Goal: Task Accomplishment & Management: Use online tool/utility

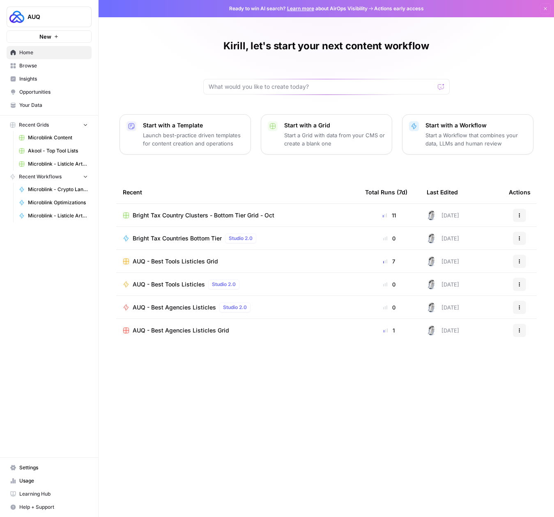
click at [54, 135] on span "Microblink Content" at bounding box center [58, 137] width 60 height 7
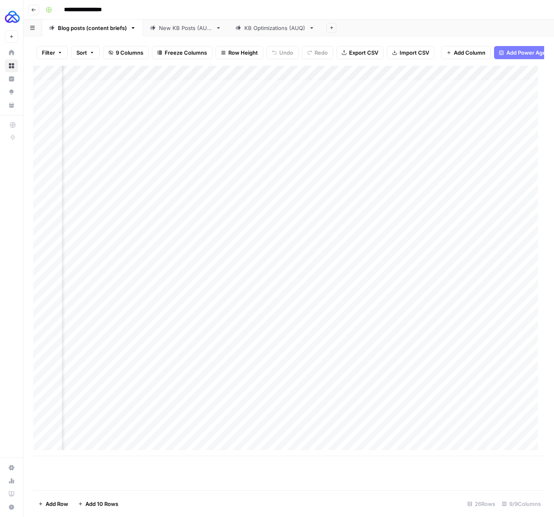
scroll to position [6, 0]
click at [114, 437] on div "Add Column" at bounding box center [288, 261] width 511 height 390
click at [190, 436] on div "Add Column" at bounding box center [288, 261] width 511 height 390
click at [144, 441] on div "Add Column" at bounding box center [288, 261] width 511 height 390
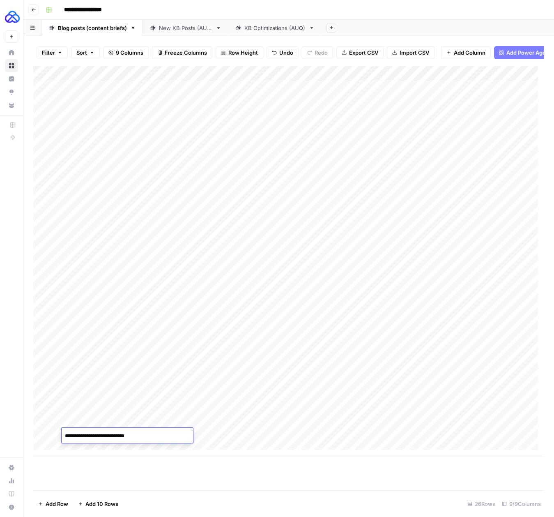
click at [144, 435] on textarea "**********" at bounding box center [127, 436] width 131 height 12
type textarea "**********"
click at [235, 436] on div "Add Column" at bounding box center [288, 261] width 511 height 390
click at [142, 432] on div "Add Column" at bounding box center [288, 261] width 511 height 390
click at [200, 438] on div "Add Column" at bounding box center [288, 261] width 511 height 390
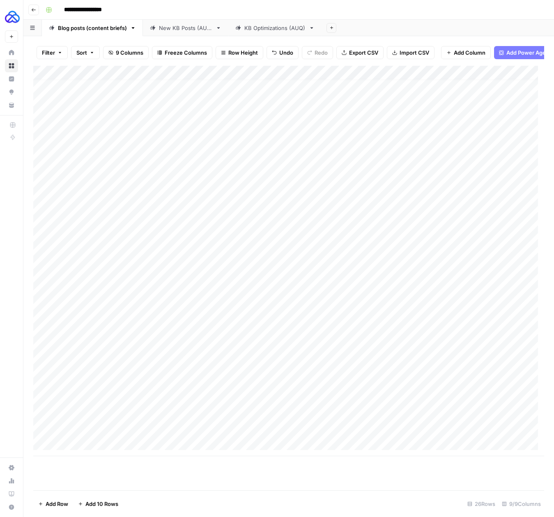
click at [278, 440] on div "Add Column" at bounding box center [288, 261] width 511 height 390
type textarea "***"
click at [304, 486] on div "Add Column" at bounding box center [288, 278] width 511 height 424
click at [376, 434] on div "Add Column" at bounding box center [288, 261] width 511 height 390
click at [406, 435] on div "Add Column" at bounding box center [288, 268] width 511 height 404
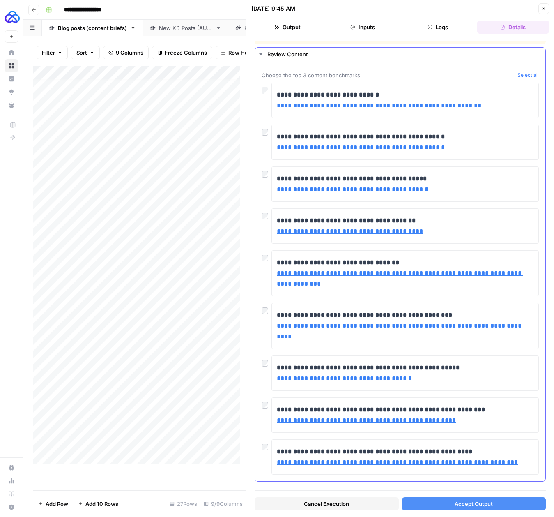
scroll to position [16, 0]
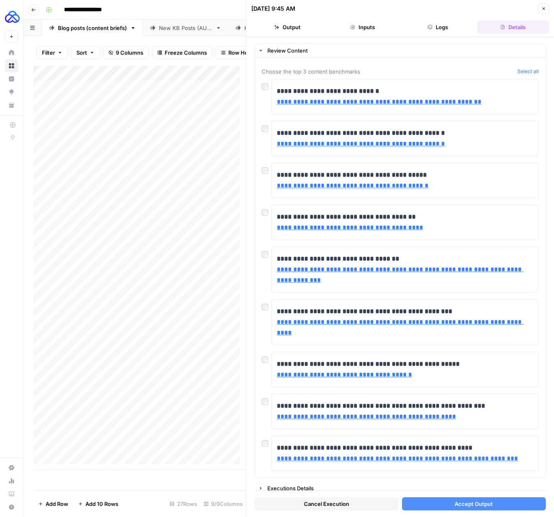
click at [469, 507] on span "Accept Output" at bounding box center [474, 504] width 38 height 8
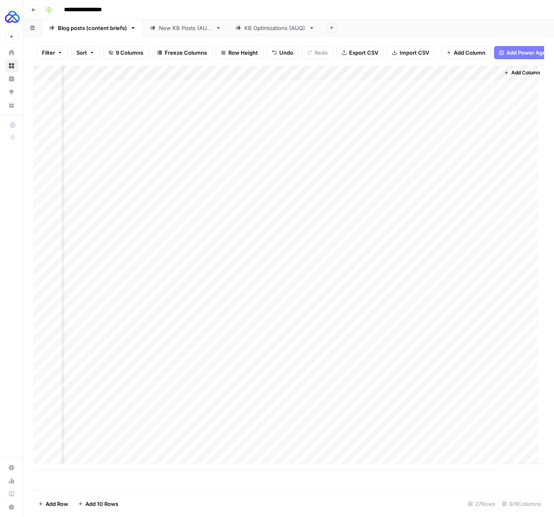
scroll to position [6, 292]
click at [380, 435] on div "Add Column" at bounding box center [288, 268] width 511 height 404
click at [402, 82] on div "Add Column" at bounding box center [288, 268] width 511 height 404
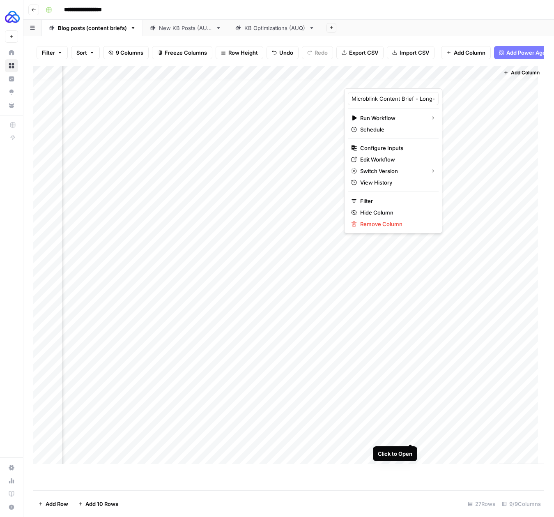
click at [411, 433] on div "Add Column" at bounding box center [288, 268] width 511 height 404
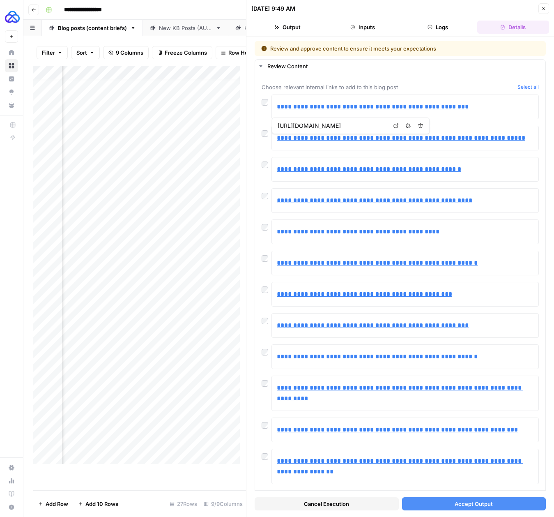
click at [441, 502] on button "Accept Output" at bounding box center [474, 503] width 144 height 13
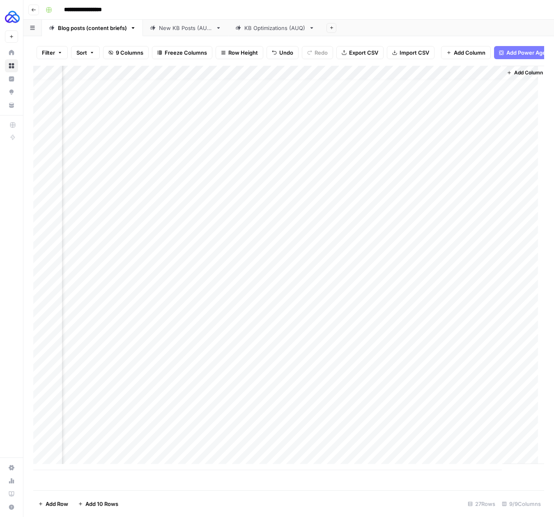
scroll to position [6, 288]
click at [403, 436] on div "Add Column" at bounding box center [288, 268] width 511 height 404
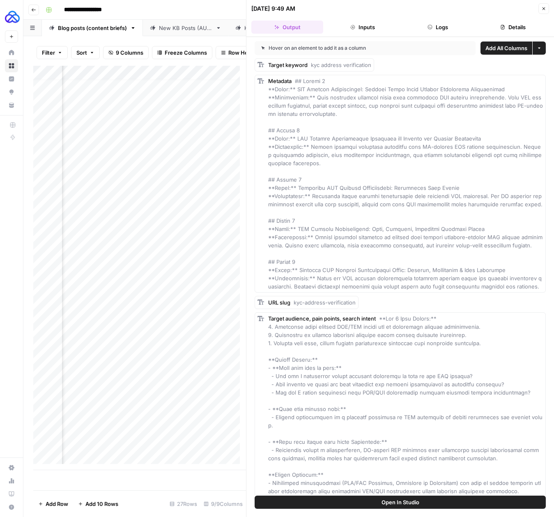
scroll to position [6, 0]
click at [111, 433] on div "Add Column" at bounding box center [139, 268] width 213 height 404
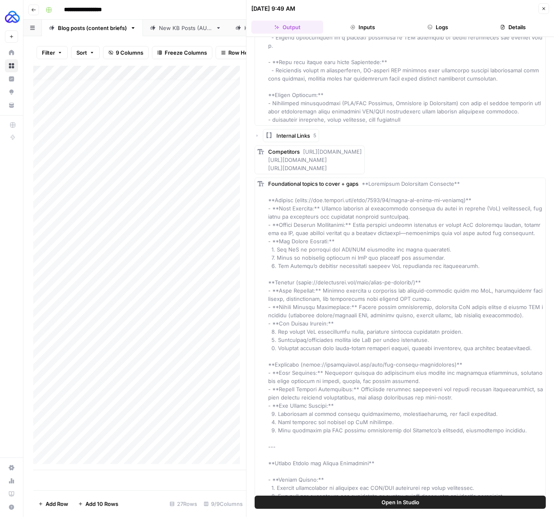
scroll to position [415, 0]
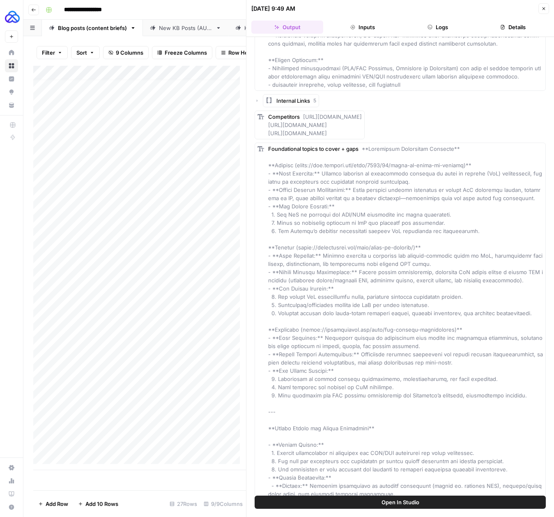
click at [293, 99] on span "Internal Links" at bounding box center [294, 101] width 34 height 8
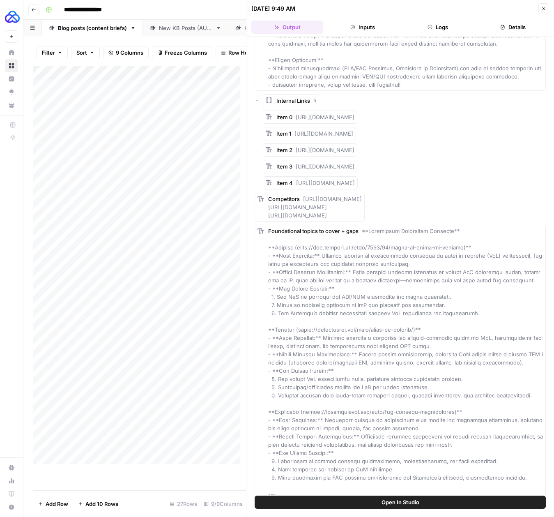
drag, startPoint x: 425, startPoint y: 181, endPoint x: 296, endPoint y: 113, distance: 145.5
click at [296, 113] on div "Item 0 https://microblink.com/resources/blog/kyc-id-verification/ Item 1 https:…" at bounding box center [404, 150] width 283 height 79
copy div "https://microblink.com/resources/blog/kyc-id-verification/ Item 1 https://micro…"
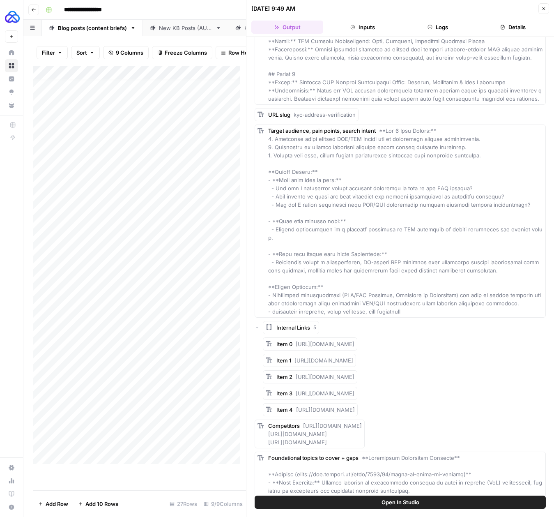
scroll to position [129, 0]
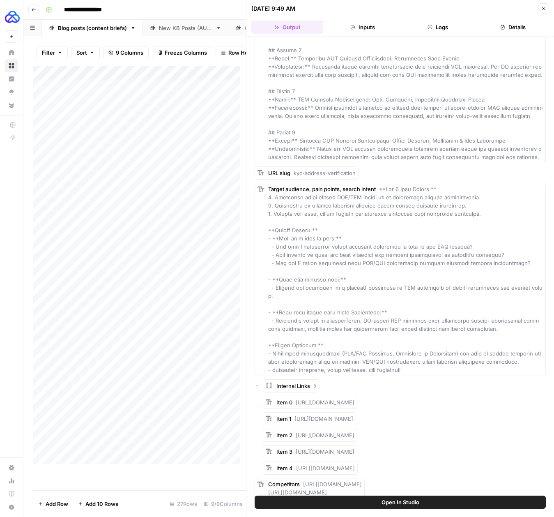
click at [468, 225] on div "Target audience, pain points, search intent" at bounding box center [405, 279] width 275 height 189
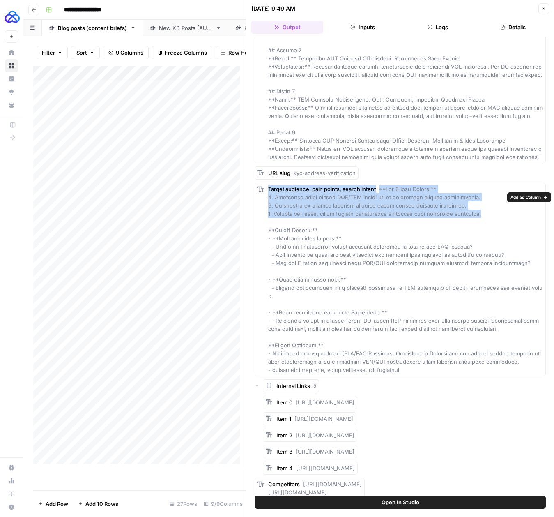
drag, startPoint x: 486, startPoint y: 223, endPoint x: 266, endPoint y: 202, distance: 220.4
click at [266, 202] on div "Target audience, pain points, search intent" at bounding box center [400, 279] width 291 height 193
click at [280, 209] on div "Target audience, pain points, search intent" at bounding box center [405, 279] width 275 height 189
drag, startPoint x: 476, startPoint y: 222, endPoint x: 268, endPoint y: 207, distance: 208.8
click at [268, 207] on div "Target audience, pain points, search intent" at bounding box center [405, 279] width 275 height 189
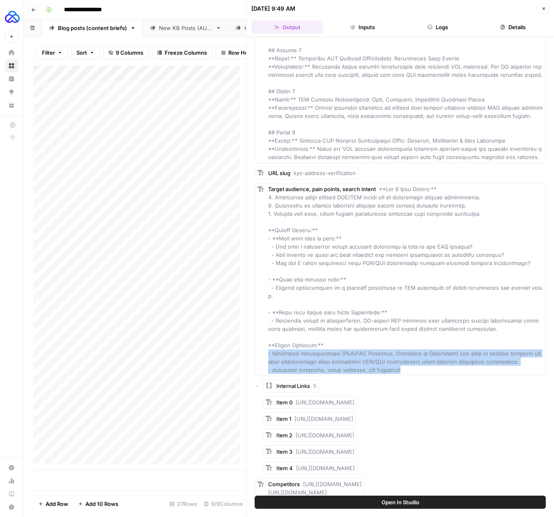
drag, startPoint x: 412, startPoint y: 371, endPoint x: 268, endPoint y: 351, distance: 145.6
click at [268, 351] on div "Target audience, pain points, search intent" at bounding box center [405, 279] width 275 height 189
copy span "- Compliance professionals (AML/KYC Officers, Directors of Compliance) who need…"
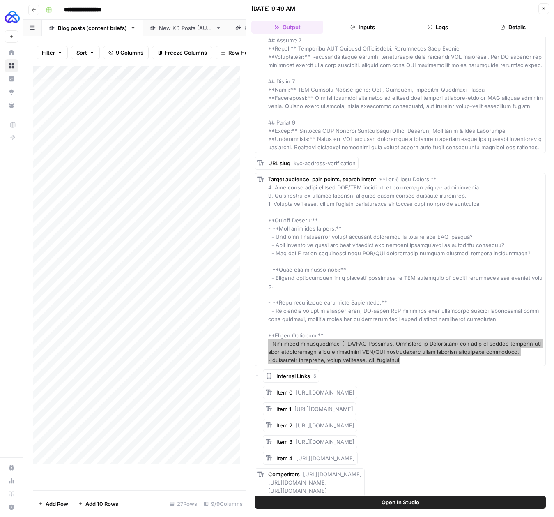
scroll to position [140, 0]
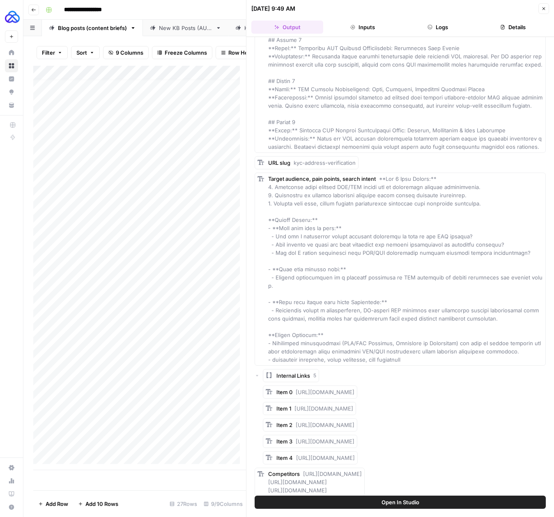
click at [399, 327] on div "Target audience, pain points, search intent" at bounding box center [405, 269] width 275 height 189
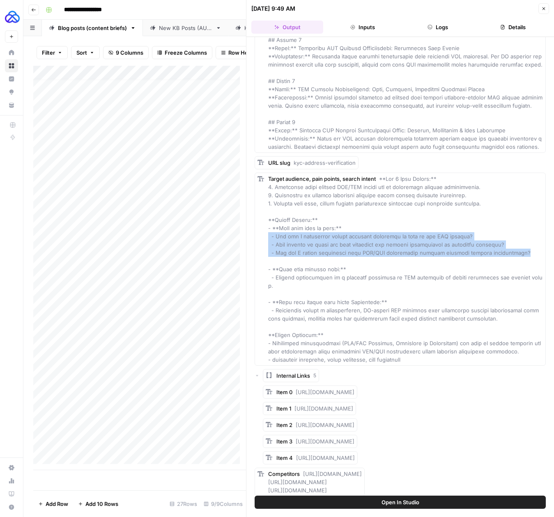
drag, startPoint x: 521, startPoint y: 263, endPoint x: 268, endPoint y: 246, distance: 252.8
click at [268, 246] on div "Target audience, pain points, search intent" at bounding box center [405, 269] width 275 height 189
copy span "- How can I accurately verify customer addresses as part of the KYC process? - …"
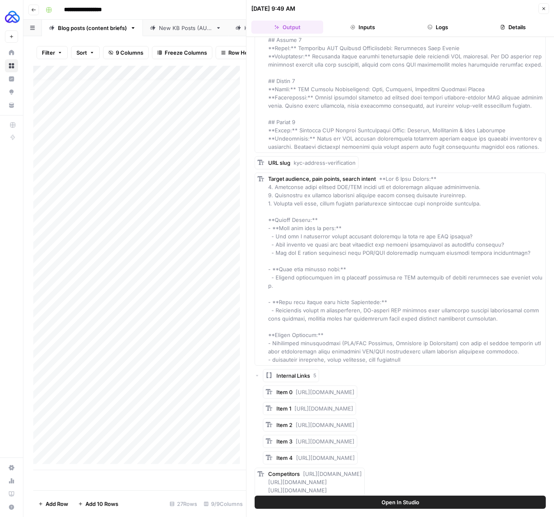
click at [433, 326] on div "Target audience, pain points, search intent" at bounding box center [405, 269] width 275 height 189
click at [472, 283] on span at bounding box center [405, 268] width 274 height 187
copy span "- Address verification is a critical component of KYC processes to ensure compl…"
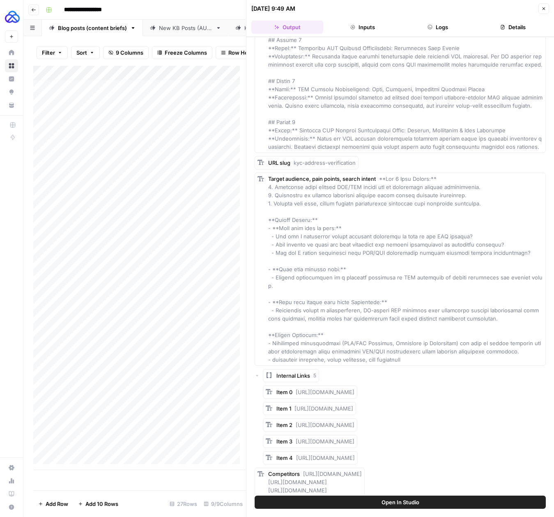
click at [399, 316] on span at bounding box center [405, 268] width 274 height 187
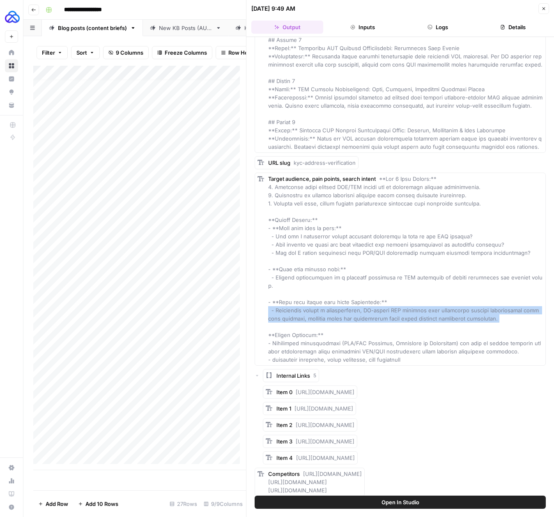
click at [399, 316] on span at bounding box center [405, 268] width 274 height 187
copy span "- Microblink offers a comprehensive, AI-driven KYC platform that simplifies add…"
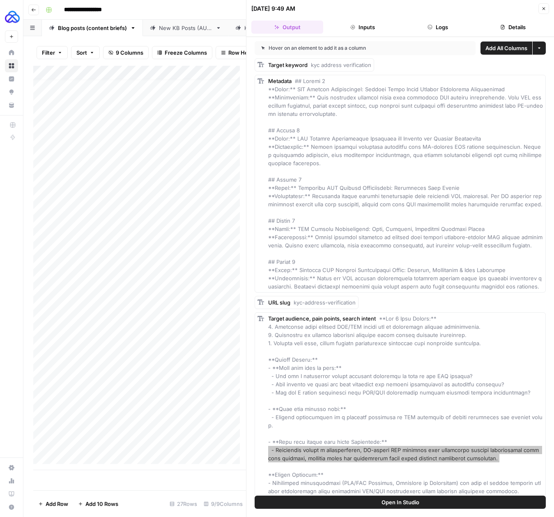
scroll to position [354, 0]
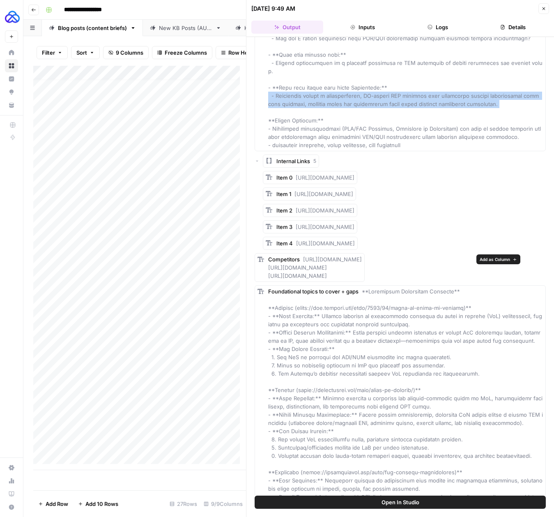
drag, startPoint x: 412, startPoint y: 279, endPoint x: 302, endPoint y: 258, distance: 112.0
click at [302, 258] on div "Competitors https://www.entrust.com/blog/2023/01/guide-to-proof-of-address http…" at bounding box center [315, 267] width 94 height 25
copy span "https://www.entrust.com/blog/2023/01/guide-to-proof-of-address https://withpers…"
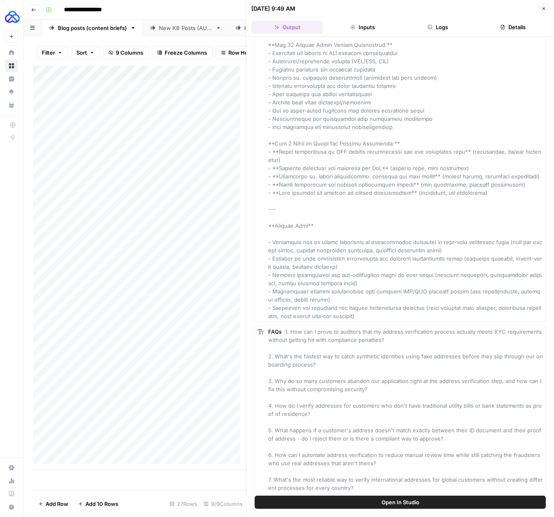
scroll to position [1053, 0]
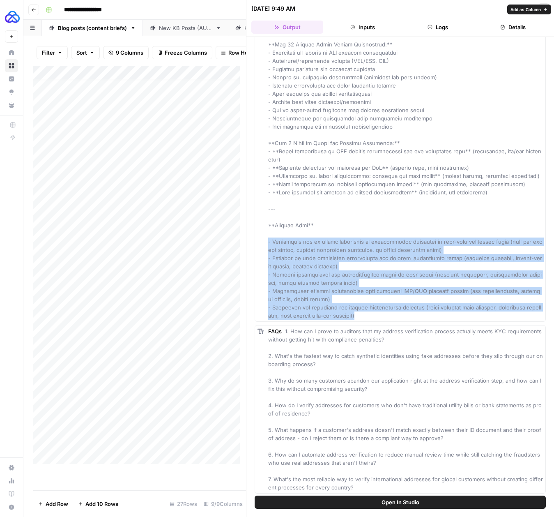
drag, startPoint x: 362, startPoint y: 326, endPoint x: 264, endPoint y: 250, distance: 124.1
copy span "- Explaining how to handle mismatched or unverifiable addresses in real-time on…"
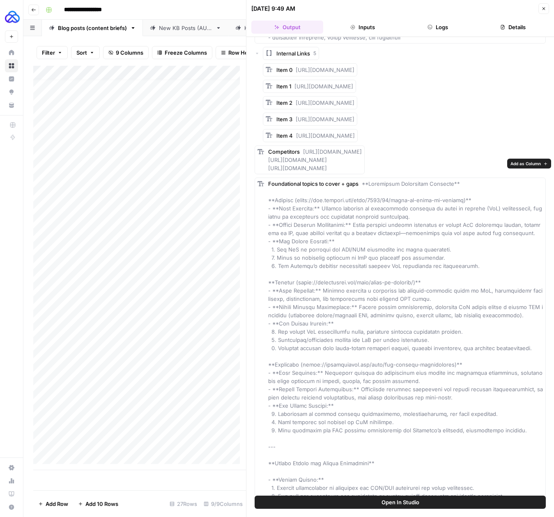
scroll to position [538, 0]
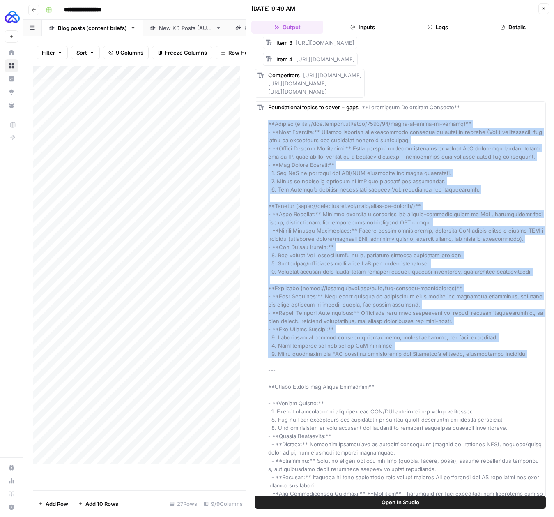
drag, startPoint x: 515, startPoint y: 363, endPoint x: 269, endPoint y: 122, distance: 344.0
click at [269, 122] on div "Foundational topics to cover + gaps" at bounding box center [405, 468] width 275 height 731
copy span "**Entrust (https://www.entrust.com/blog/2023/01/guide-to-proof-of-address)** - …"
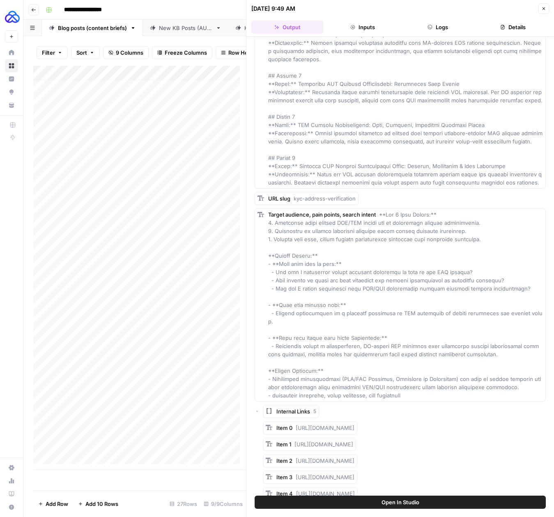
scroll to position [0, 0]
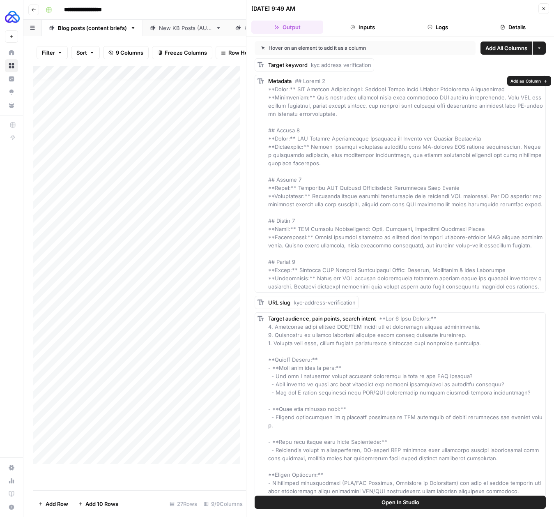
click at [353, 178] on div "Metadata" at bounding box center [405, 184] width 275 height 214
drag, startPoint x: 405, startPoint y: 87, endPoint x: 295, endPoint y: 89, distance: 110.5
click at [295, 89] on div "Metadata" at bounding box center [405, 184] width 275 height 214
copy span "KYC Address Verification: Prevent Fraud While Meeting Compliance Requirements"
drag, startPoint x: 357, startPoint y: 108, endPoint x: 353, endPoint y: 108, distance: 4.2
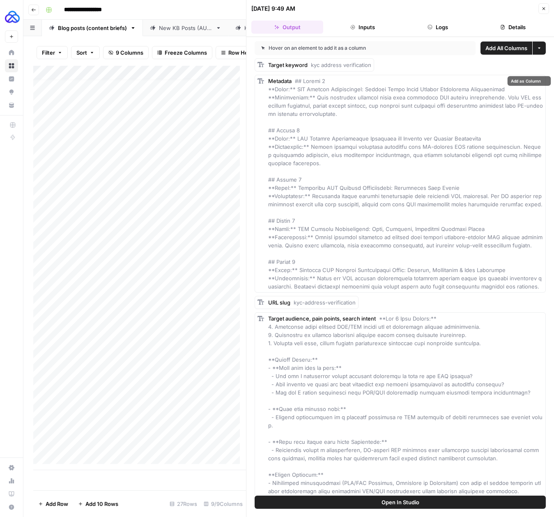
click at [353, 108] on span at bounding box center [405, 184] width 275 height 212
drag, startPoint x: 355, startPoint y: 115, endPoint x: 312, endPoint y: 99, distance: 46.4
click at [312, 99] on div "Metadata" at bounding box center [405, 184] width 275 height 214
click at [124, 441] on div "Add Column" at bounding box center [139, 268] width 213 height 404
click at [120, 447] on div "Add Column" at bounding box center [139, 268] width 213 height 404
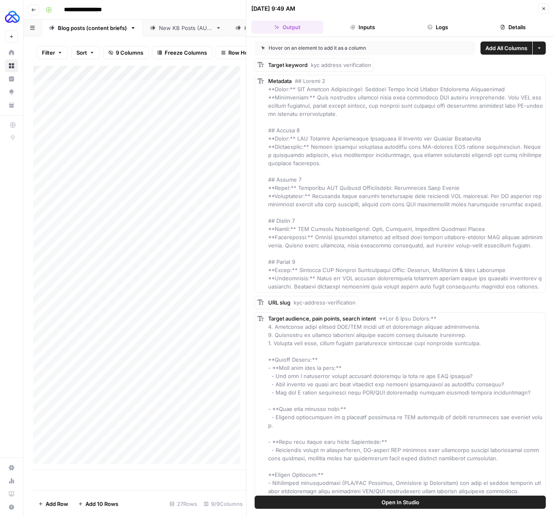
click at [205, 448] on div "Add Column" at bounding box center [139, 268] width 213 height 404
click at [140, 454] on div "Add Column" at bounding box center [139, 268] width 213 height 404
type textarea "***"
click at [159, 468] on div "Add Column" at bounding box center [139, 268] width 213 height 404
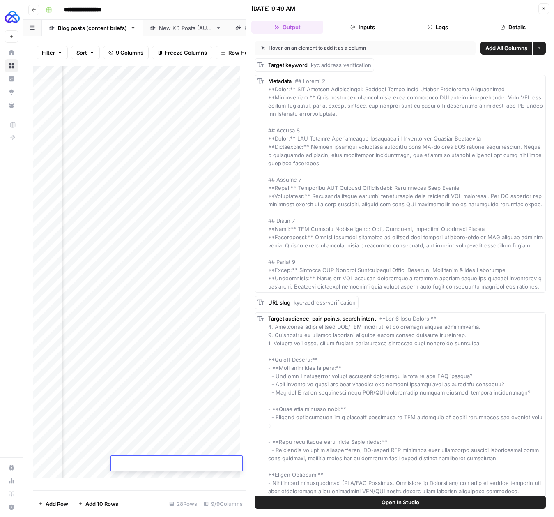
click at [200, 480] on div "Add Column" at bounding box center [139, 275] width 213 height 418
click at [544, 6] on icon "button" at bounding box center [544, 8] width 5 height 5
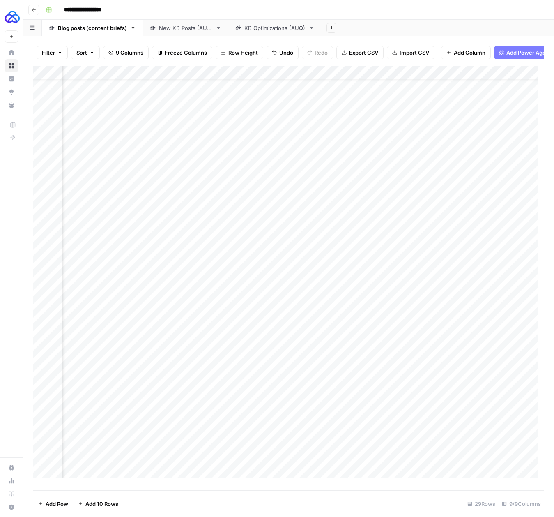
click at [203, 434] on div "Add Column" at bounding box center [288, 275] width 511 height 418
click at [233, 436] on div "Add Column" at bounding box center [288, 275] width 511 height 418
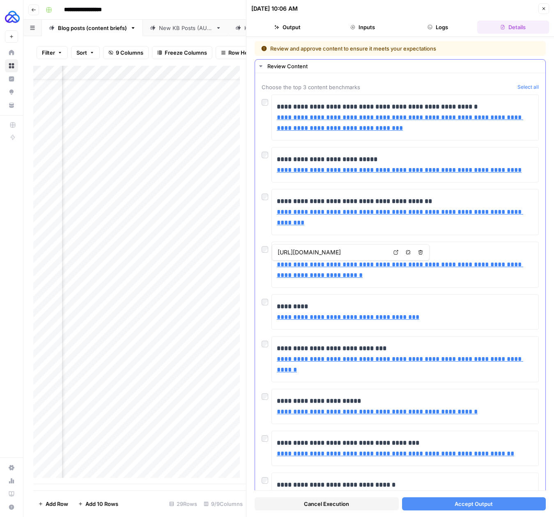
click at [268, 197] on div at bounding box center [267, 195] width 10 height 12
click at [473, 505] on span "Accept Output" at bounding box center [474, 504] width 38 height 8
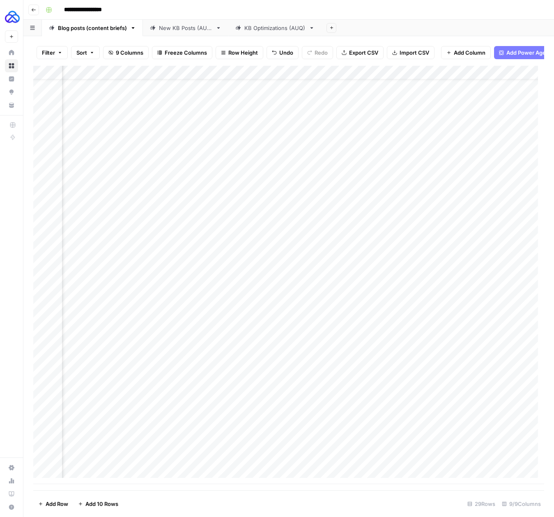
scroll to position [20, 292]
click at [381, 434] on div "Add Column" at bounding box center [288, 275] width 511 height 418
click at [410, 437] on div "Add Column" at bounding box center [288, 275] width 511 height 418
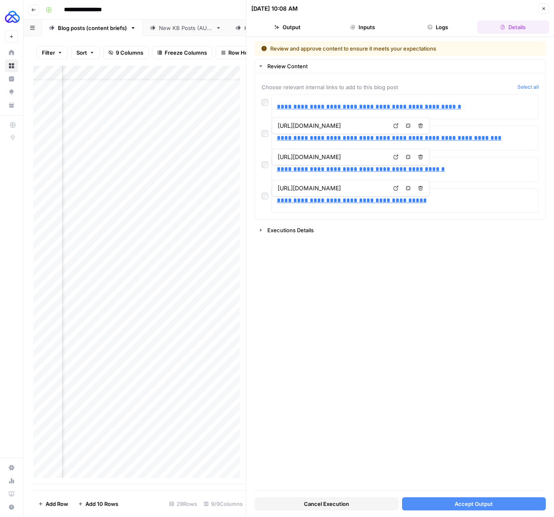
click at [470, 504] on span "Accept Output" at bounding box center [474, 504] width 38 height 8
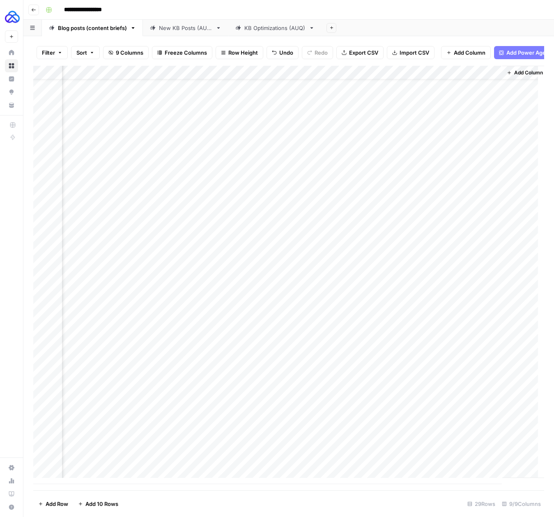
scroll to position [20, 292]
click at [479, 434] on div "Add Column" at bounding box center [288, 275] width 511 height 418
click at [399, 434] on div "Add Column" at bounding box center [288, 275] width 511 height 418
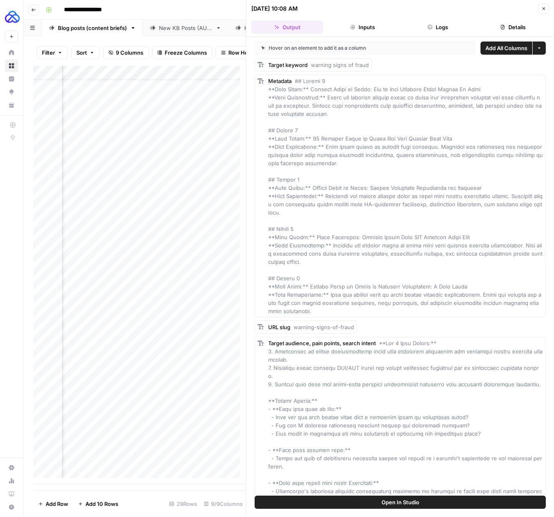
scroll to position [373, 0]
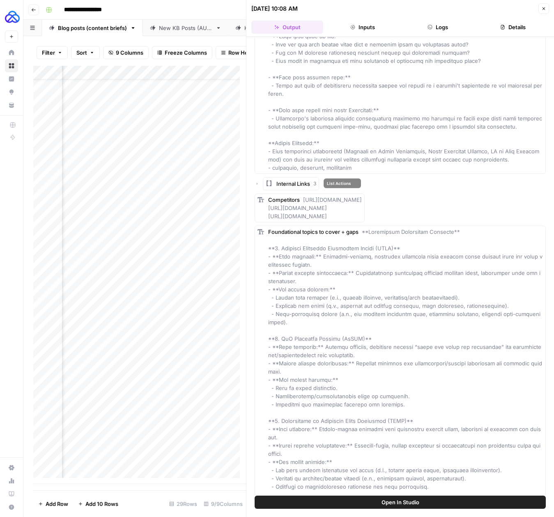
click at [295, 187] on span "Internal Links" at bounding box center [294, 184] width 34 height 8
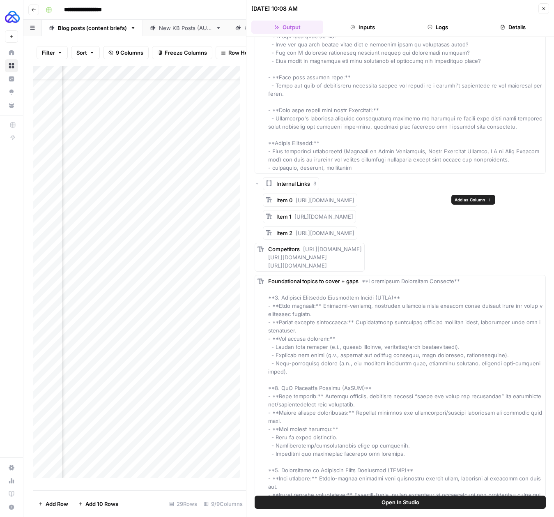
drag, startPoint x: 447, startPoint y: 234, endPoint x: 294, endPoint y: 202, distance: 155.8
click at [294, 202] on div "Item 0 https://microblink.com/resources/blog/new-account-fraud/ Item 1 https://…" at bounding box center [404, 217] width 283 height 46
click at [275, 284] on span "Foundational topics to cover + gaps" at bounding box center [313, 281] width 90 height 7
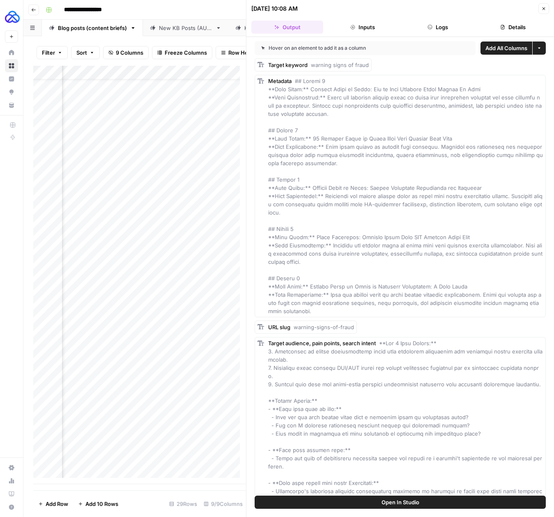
scroll to position [168, 0]
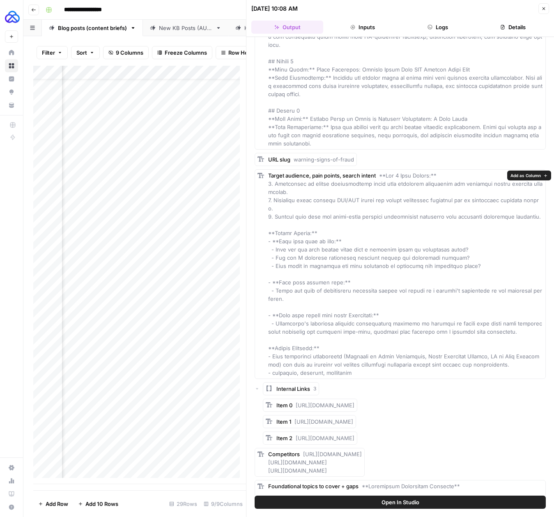
click at [319, 281] on span at bounding box center [406, 274] width 276 height 204
drag, startPoint x: 352, startPoint y: 372, endPoint x: 279, endPoint y: 363, distance: 74.1
click at [278, 363] on div "Target audience, pain points, search intent" at bounding box center [405, 273] width 275 height 205
click at [328, 367] on span at bounding box center [406, 274] width 276 height 204
drag, startPoint x: 309, startPoint y: 369, endPoint x: 265, endPoint y: 355, distance: 46.8
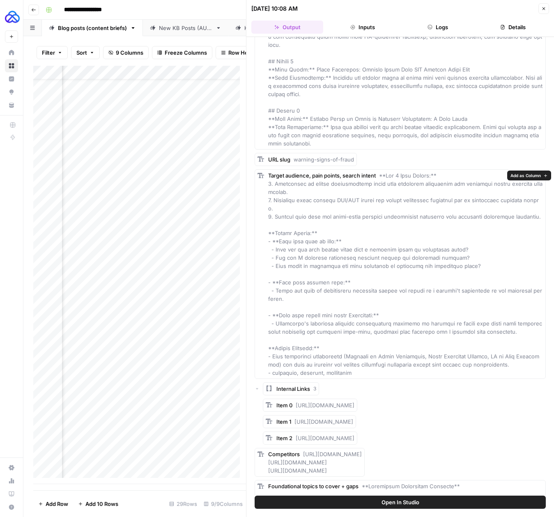
click at [265, 355] on div "Target audience, pain points, search intent" at bounding box center [400, 274] width 291 height 210
drag, startPoint x: 529, startPoint y: 217, endPoint x: 268, endPoint y: 186, distance: 262.4
click at [268, 186] on div "Target audience, pain points, search intent" at bounding box center [405, 273] width 275 height 205
drag, startPoint x: 468, startPoint y: 267, endPoint x: 269, endPoint y: 251, distance: 199.5
click at [269, 251] on div "Target audience, pain points, search intent" at bounding box center [405, 273] width 275 height 205
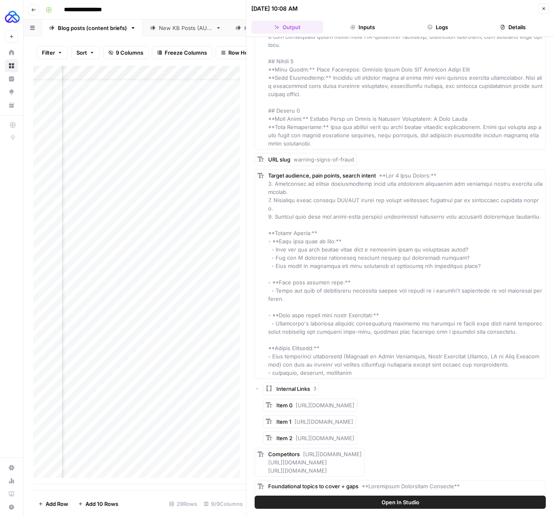
click at [343, 293] on span at bounding box center [406, 274] width 276 height 204
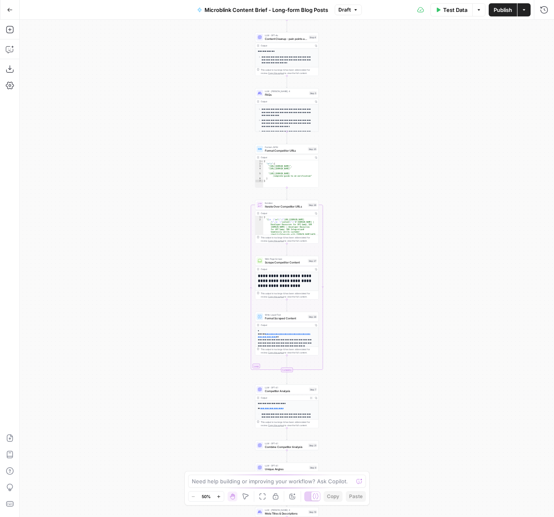
click at [219, 497] on icon "button" at bounding box center [219, 496] width 5 height 5
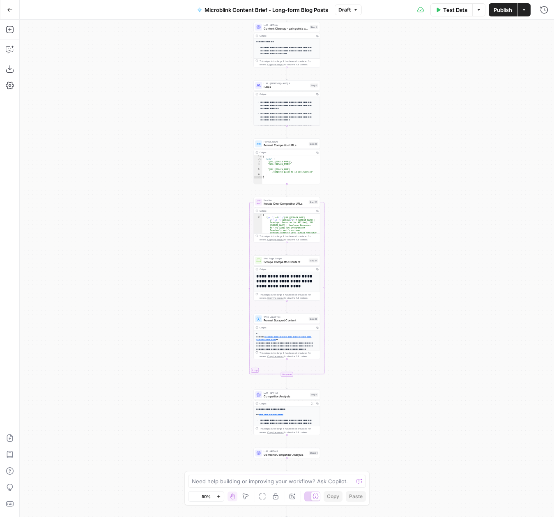
click at [219, 497] on icon "button" at bounding box center [219, 496] width 5 height 5
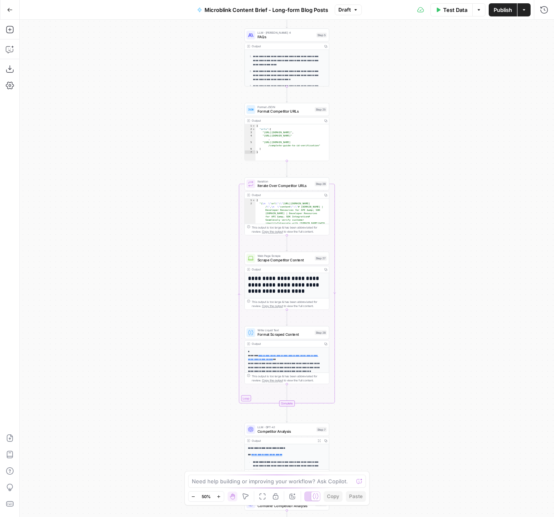
click at [219, 497] on icon "button" at bounding box center [219, 496] width 5 height 5
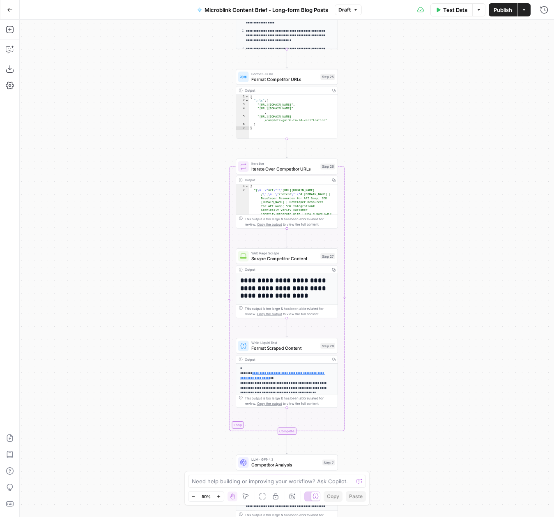
click at [219, 497] on icon "button" at bounding box center [219, 496] width 5 height 5
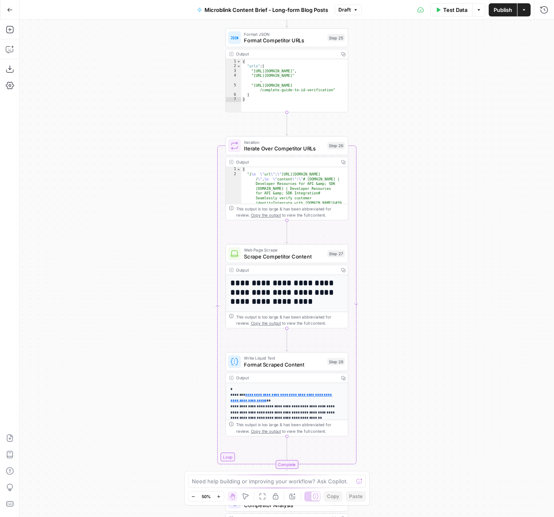
click at [219, 497] on icon "button" at bounding box center [219, 496] width 5 height 5
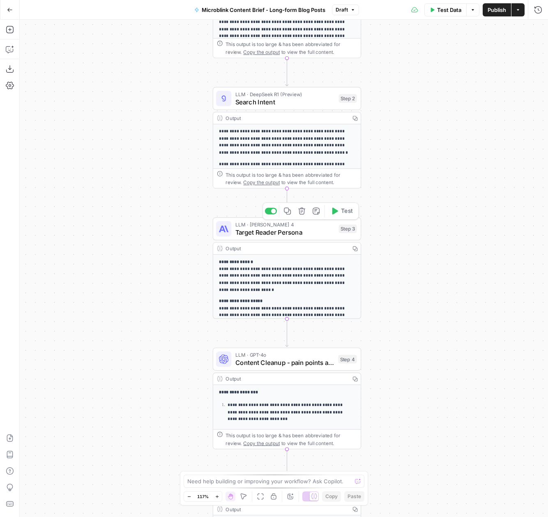
click at [288, 232] on span "Target Reader Persona" at bounding box center [285, 231] width 100 height 9
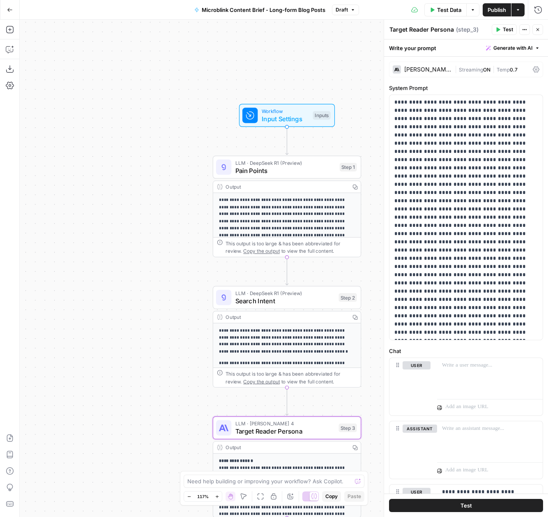
click at [238, 204] on p "**********" at bounding box center [283, 221] width 129 height 49
click at [281, 164] on span "LLM · DeepSeek R1 (Preview)" at bounding box center [285, 163] width 101 height 8
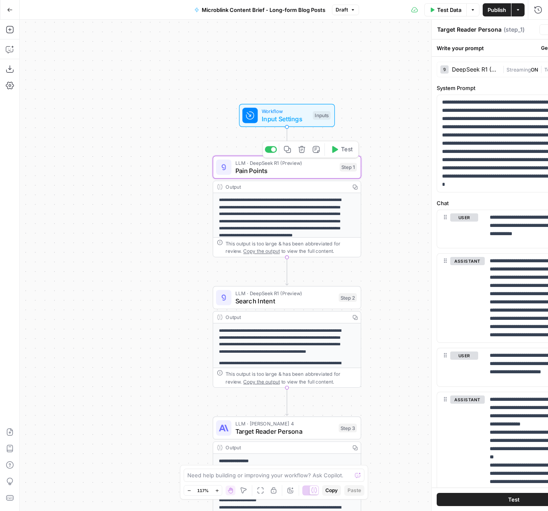
type textarea "Pain Points"
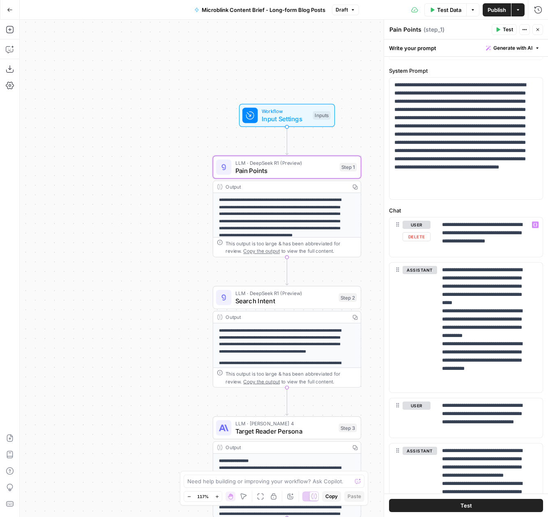
scroll to position [49, 0]
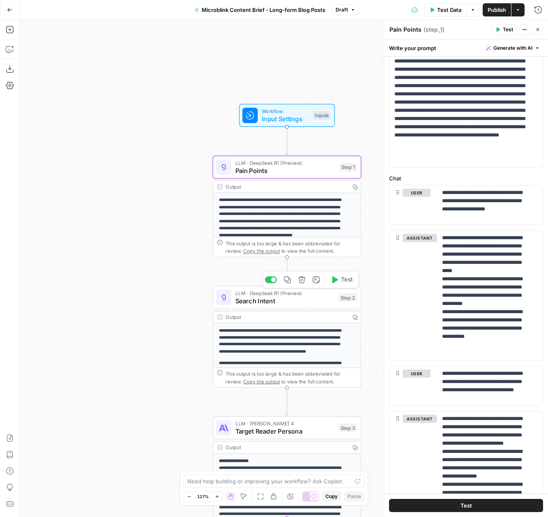
click at [307, 304] on span "Search Intent" at bounding box center [285, 300] width 100 height 9
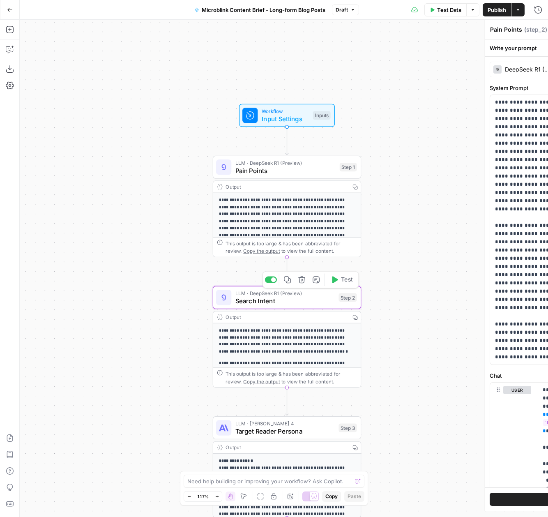
type textarea "Search Intent"
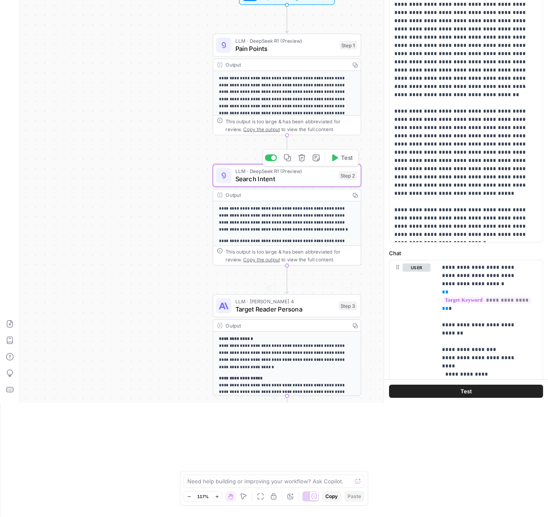
scroll to position [224, 0]
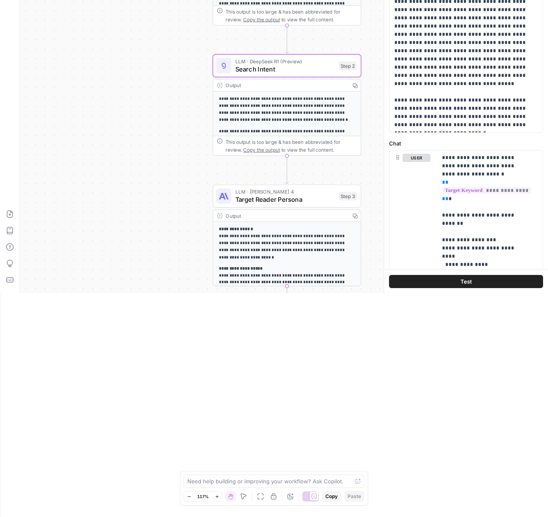
click at [298, 200] on span "Target Reader Persona" at bounding box center [285, 199] width 100 height 9
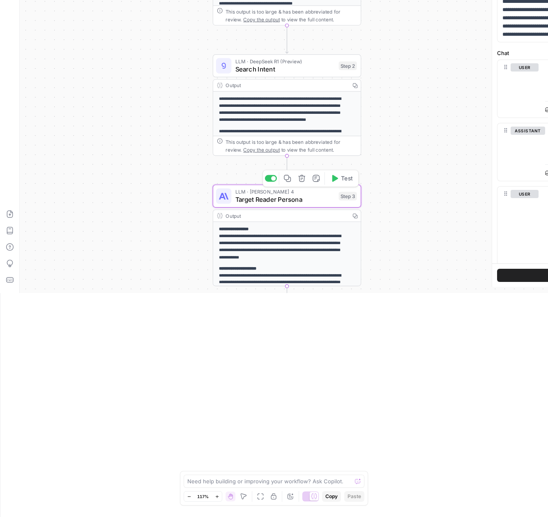
type textarea "Target Reader Persona"
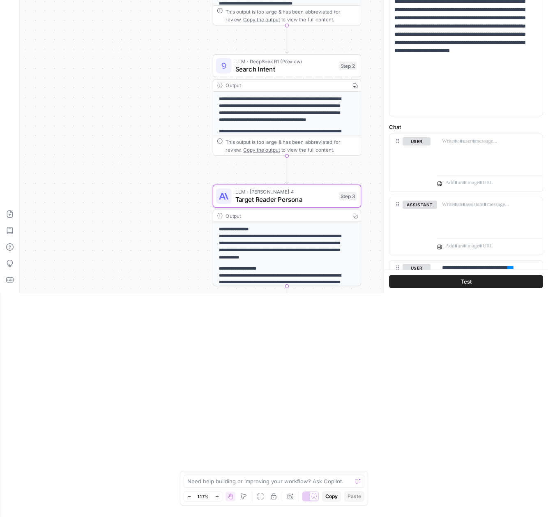
click at [312, 249] on p "**********" at bounding box center [283, 243] width 129 height 35
click at [324, 230] on p "**********" at bounding box center [283, 243] width 129 height 35
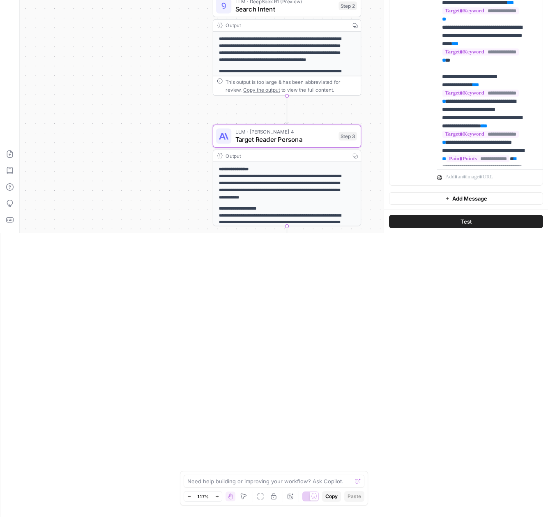
scroll to position [0, 0]
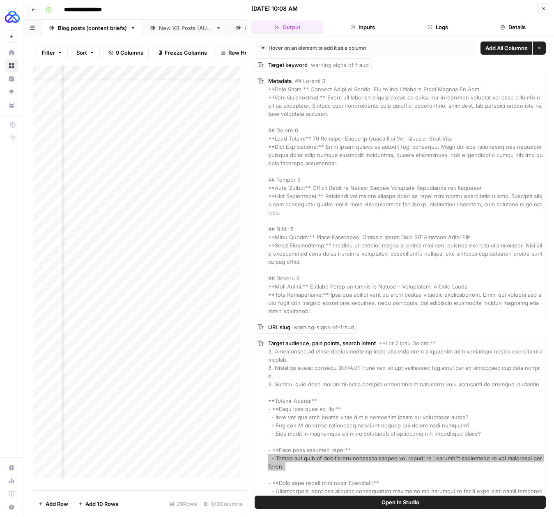
scroll to position [168, 0]
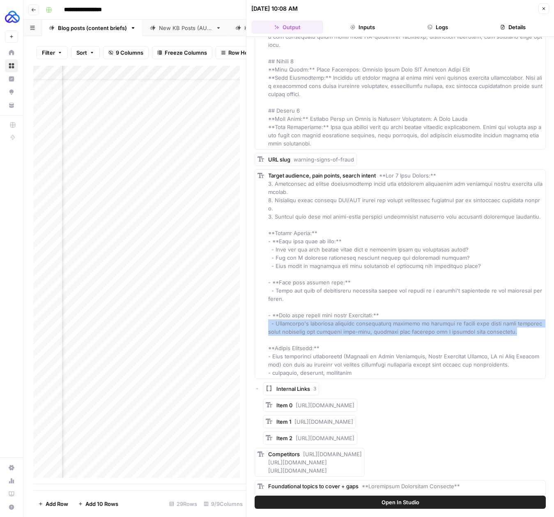
drag, startPoint x: 511, startPoint y: 334, endPoint x: 264, endPoint y: 325, distance: 247.1
click at [264, 325] on div "Target audience, pain points, search intent" at bounding box center [400, 274] width 291 height 210
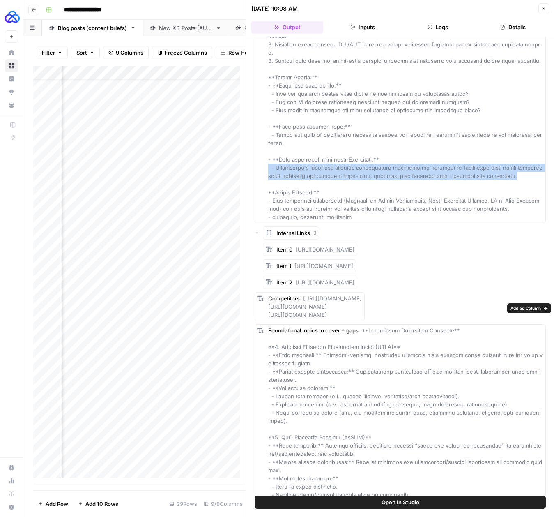
scroll to position [324, 0]
drag, startPoint x: 495, startPoint y: 325, endPoint x: 304, endPoint y: 298, distance: 192.1
click at [304, 298] on div "Competitors [URL][DOMAIN_NAME] [URL][DOMAIN_NAME] [URL][DOMAIN_NAME]" at bounding box center [315, 306] width 94 height 25
copy span "[URL][DOMAIN_NAME] [URL][DOMAIN_NAME] [URL][DOMAIN_NAME]"
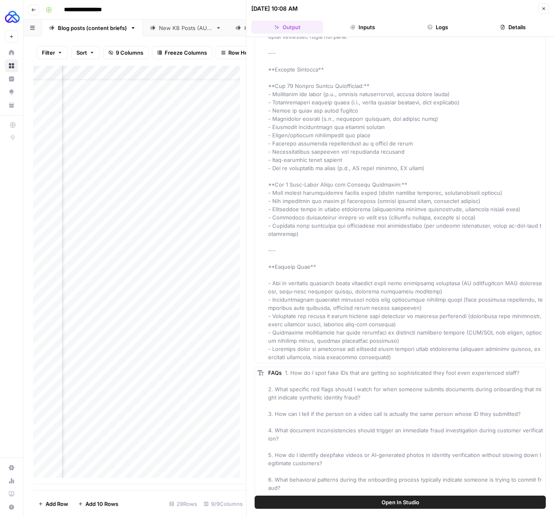
scroll to position [1011, 0]
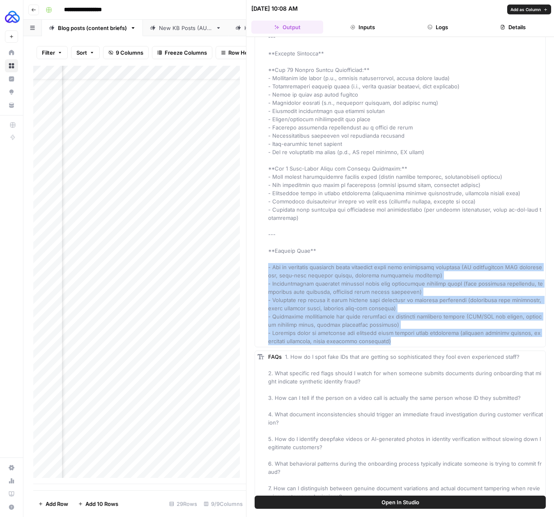
copy span "- How to integrate automated fraud detection tools into onboarding workflows (I…"
drag, startPoint x: 387, startPoint y: 350, endPoint x: 267, endPoint y: 275, distance: 141.2
copy span "- How to integrate automated fraud detection tools into onboarding workflows (I…"
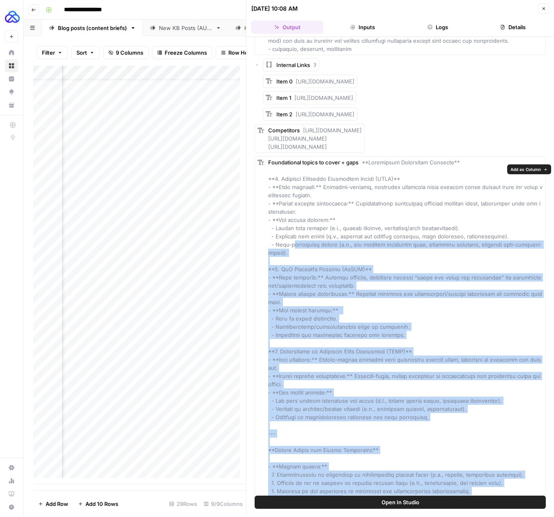
scroll to position [491, 0]
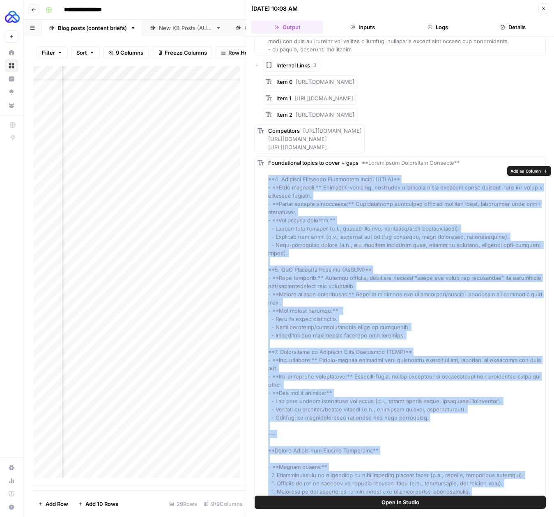
drag, startPoint x: 380, startPoint y: 392, endPoint x: 261, endPoint y: 190, distance: 234.1
click at [261, 190] on div "Foundational topics to cover + gaps" at bounding box center [400, 512] width 291 height 711
copy span "**1. Consumer Financial Protection Bureau (CFPB)** - **Main approach:** Consume…"
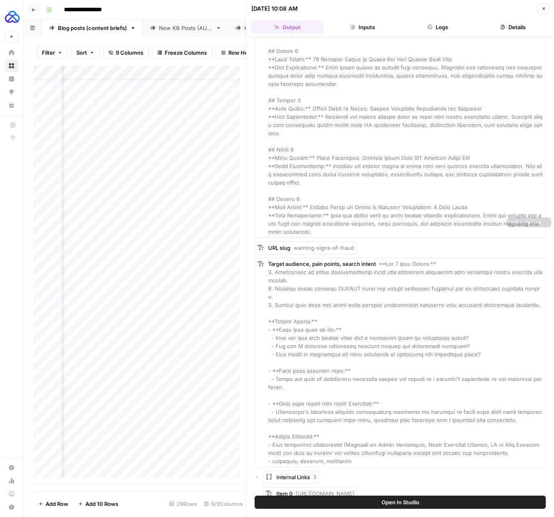
scroll to position [0, 0]
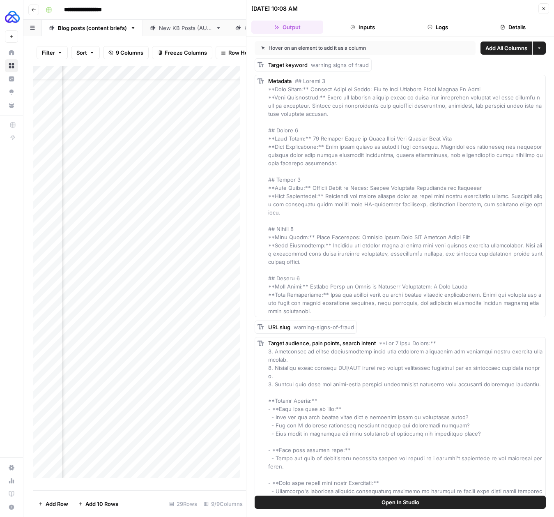
click at [358, 203] on span at bounding box center [406, 196] width 276 height 237
drag, startPoint x: 428, startPoint y: 87, endPoint x: 309, endPoint y: 89, distance: 119.6
click at [309, 89] on div "Metadata" at bounding box center [405, 196] width 275 height 238
copy span "Warning Signs of Fraud: How to Spot Identity Theft Before It Hits"
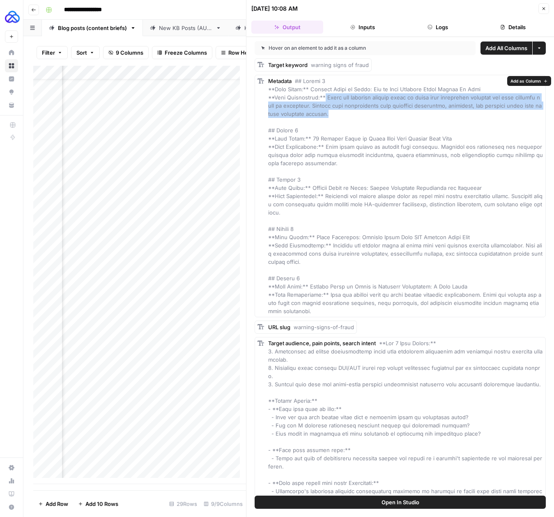
drag, startPoint x: 346, startPoint y: 113, endPoint x: 325, endPoint y: 99, distance: 24.6
click at [325, 99] on div "Metadata" at bounding box center [405, 196] width 275 height 238
copy span "Learn the critical warning signs of fraud that compliance officers and risk man…"
click at [544, 7] on icon "button" at bounding box center [544, 8] width 5 height 5
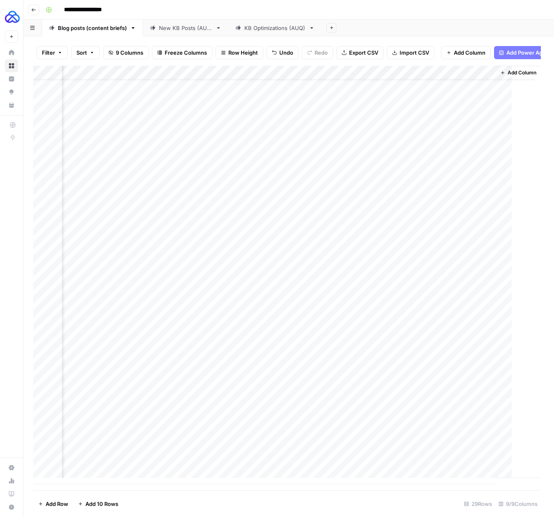
scroll to position [20, 282]
drag, startPoint x: 334, startPoint y: 490, endPoint x: 264, endPoint y: 485, distance: 70.4
click at [264, 484] on div "Add Column" at bounding box center [288, 275] width 511 height 418
click at [96, 452] on div "Add Column" at bounding box center [288, 275] width 511 height 418
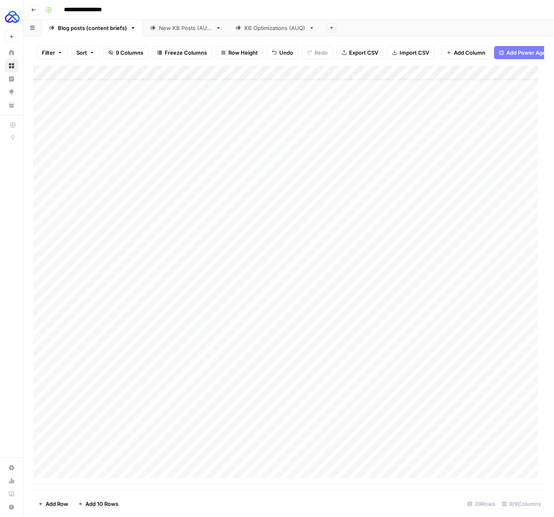
click at [210, 448] on div "Add Column" at bounding box center [288, 275] width 511 height 418
click at [300, 448] on div "Add Column" at bounding box center [288, 275] width 511 height 418
type textarea "***"
click at [327, 505] on footer "Add Row Add 10 Rows 29 Rows 9/9 Columns" at bounding box center [288, 503] width 511 height 27
click at [379, 448] on div "Add Column" at bounding box center [288, 275] width 511 height 418
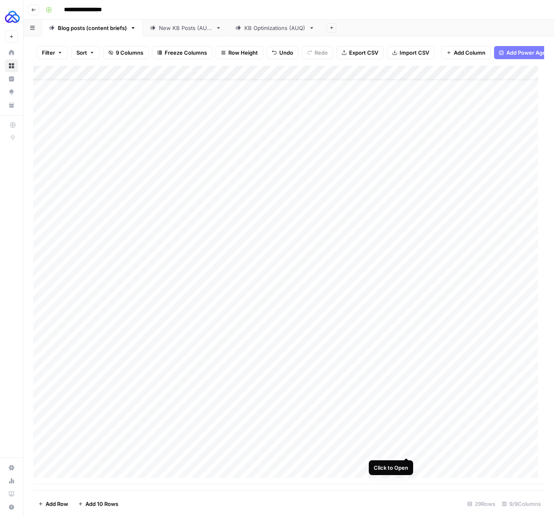
click at [408, 451] on div "Add Column" at bounding box center [288, 275] width 511 height 418
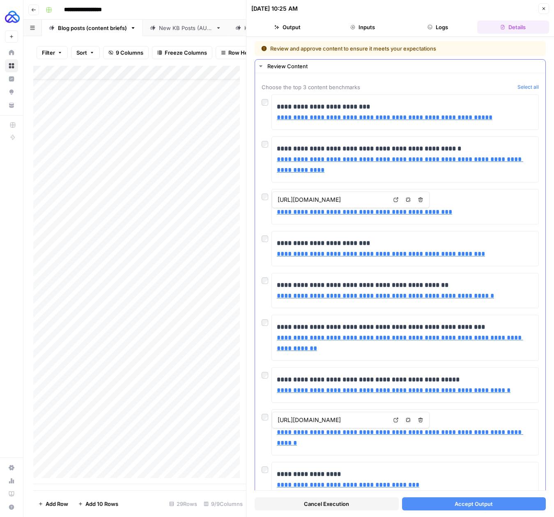
click at [270, 148] on div "**********" at bounding box center [400, 159] width 277 height 46
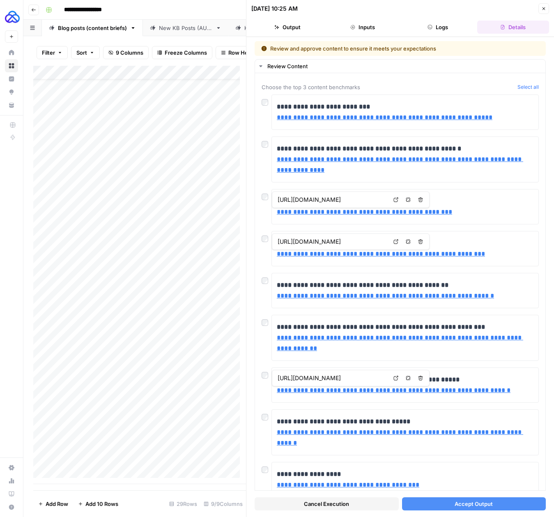
click at [443, 502] on button "Accept Output" at bounding box center [474, 503] width 144 height 13
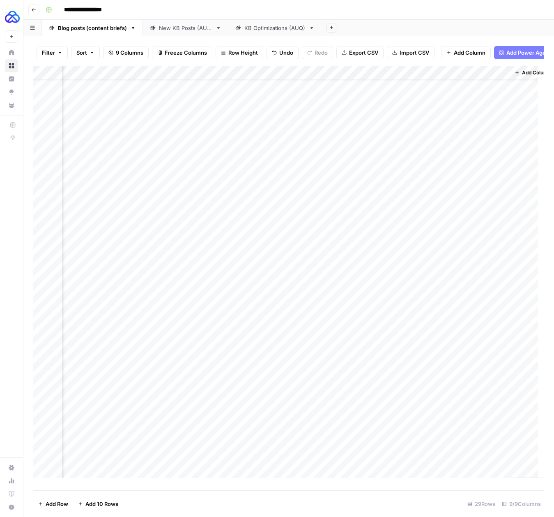
scroll to position [20, 284]
click at [392, 450] on div "Add Column" at bounding box center [288, 275] width 511 height 418
click at [419, 450] on div "Add Column" at bounding box center [288, 275] width 511 height 418
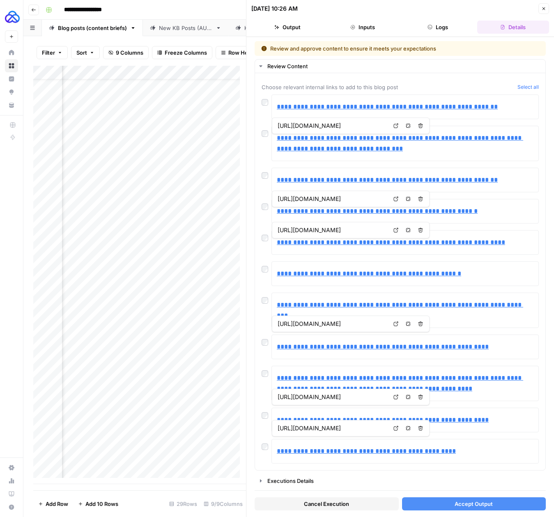
click at [447, 510] on div "Cancel Execution Accept Output" at bounding box center [400, 502] width 291 height 22
click at [448, 507] on button "Accept Output" at bounding box center [474, 503] width 144 height 13
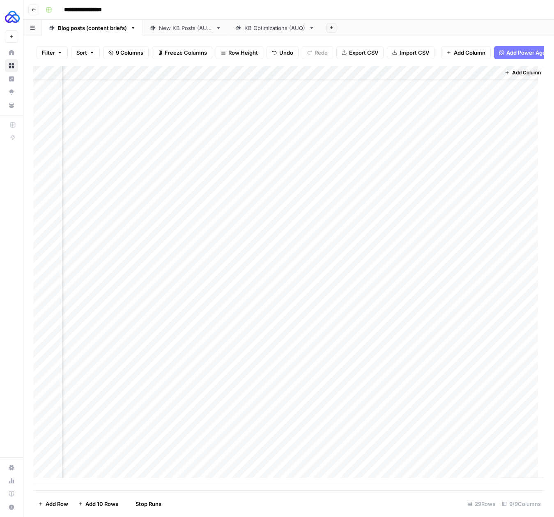
scroll to position [20, 282]
click at [409, 450] on div "Add Column" at bounding box center [288, 275] width 511 height 418
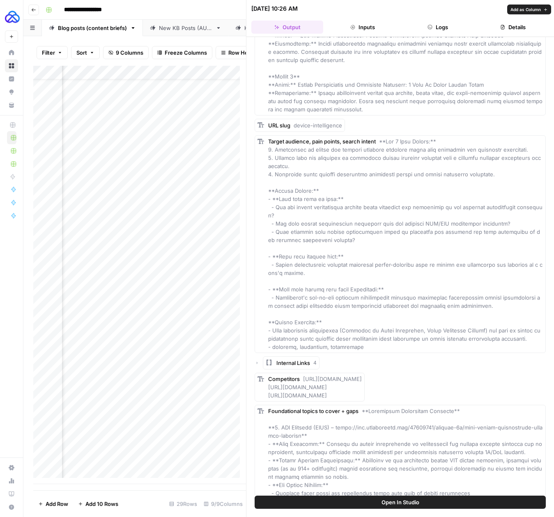
scroll to position [270, 0]
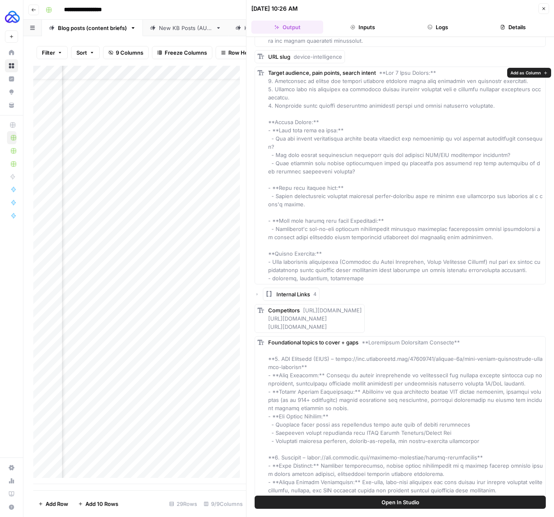
drag, startPoint x: 487, startPoint y: 100, endPoint x: 492, endPoint y: 104, distance: 6.4
click at [488, 101] on div "Target audience, pain points, search intent" at bounding box center [405, 176] width 275 height 214
drag, startPoint x: 495, startPoint y: 108, endPoint x: 256, endPoint y: 86, distance: 240.1
click at [256, 86] on div "Target audience, pain points, search intent" at bounding box center [400, 176] width 291 height 218
click at [313, 90] on span at bounding box center [405, 175] width 274 height 212
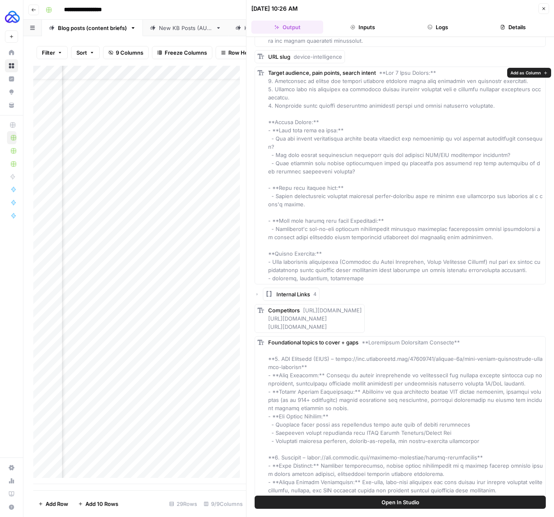
drag, startPoint x: 496, startPoint y: 104, endPoint x: 267, endPoint y: 82, distance: 230.3
click at [267, 82] on div "Target audience, pain points, search intent" at bounding box center [400, 176] width 291 height 218
copy span "1. Struggling to detect and prevent advanced identity fraud like deepfakes and …"
drag, startPoint x: 354, startPoint y: 173, endPoint x: 271, endPoint y: 139, distance: 89.9
click at [271, 139] on div "Target audience, pain points, search intent" at bounding box center [405, 176] width 275 height 214
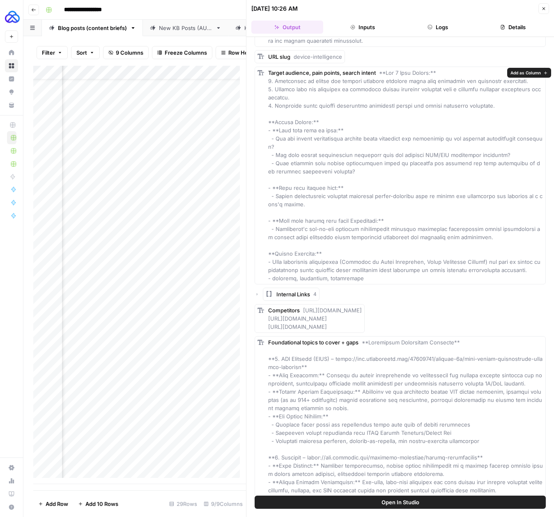
copy span "- How can device intelligence enhance fraud detection and prevention in our ide…"
click at [288, 202] on span at bounding box center [405, 175] width 274 height 212
copy span "- Device intelligence involves analyzing device-specific data to assess the leg…"
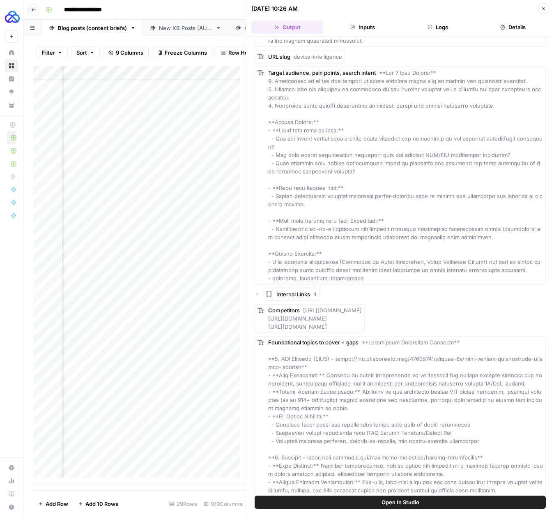
click at [346, 234] on span at bounding box center [405, 175] width 274 height 212
copy span "- Microblink's all-in-one identity verification platform seamlessly incorporate…"
click at [376, 265] on span at bounding box center [405, 175] width 274 height 212
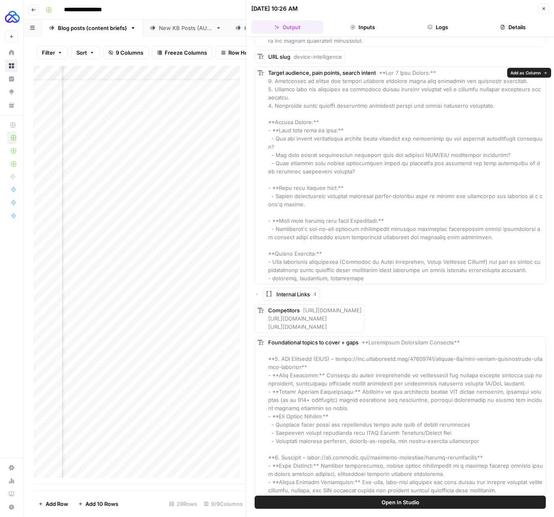
click at [376, 265] on span at bounding box center [405, 175] width 274 height 212
click at [302, 293] on span "Internal Links" at bounding box center [294, 294] width 34 height 8
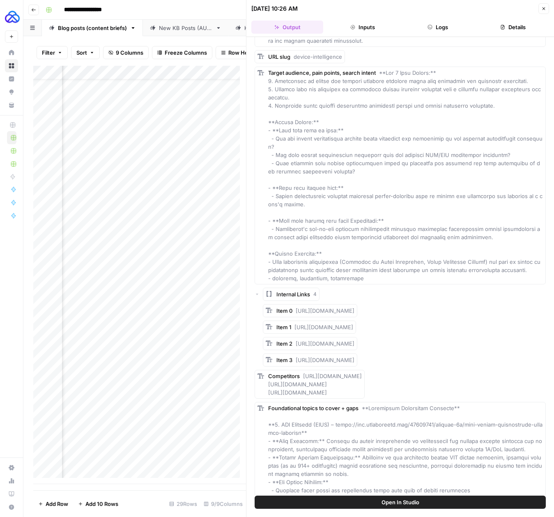
drag, startPoint x: 446, startPoint y: 359, endPoint x: 285, endPoint y: 320, distance: 165.6
click at [295, 309] on div "Item 0 https://microblink.com/resources/blog/new-account-fraud-prevention/ Item…" at bounding box center [404, 335] width 283 height 62
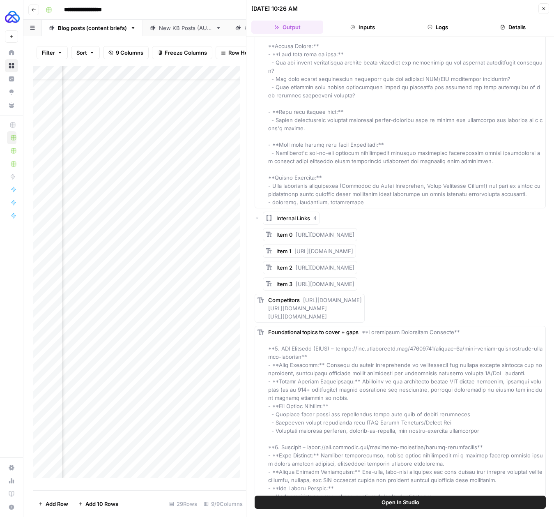
scroll to position [422, 0]
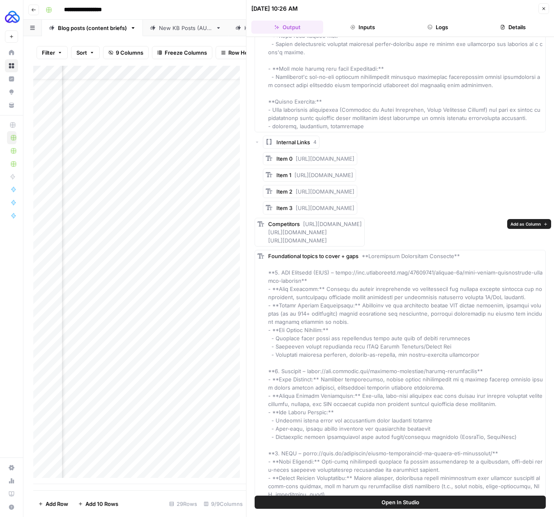
drag, startPoint x: 363, startPoint y: 243, endPoint x: 303, endPoint y: 226, distance: 62.2
click at [303, 226] on div "Competitors https://www.rcrwireless.com/20251006/private-5g/gsma-device-intelli…" at bounding box center [315, 232] width 94 height 25
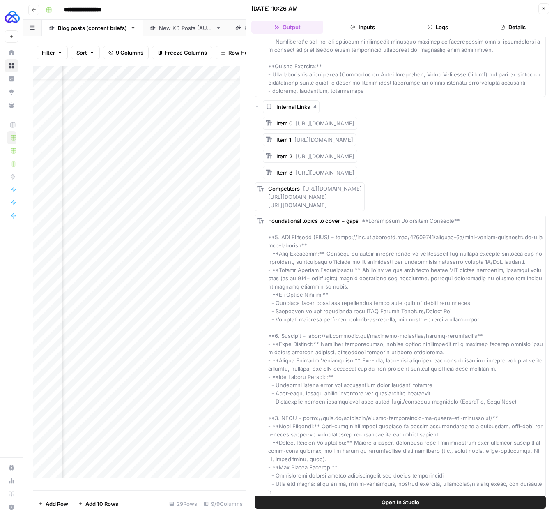
scroll to position [496, 0]
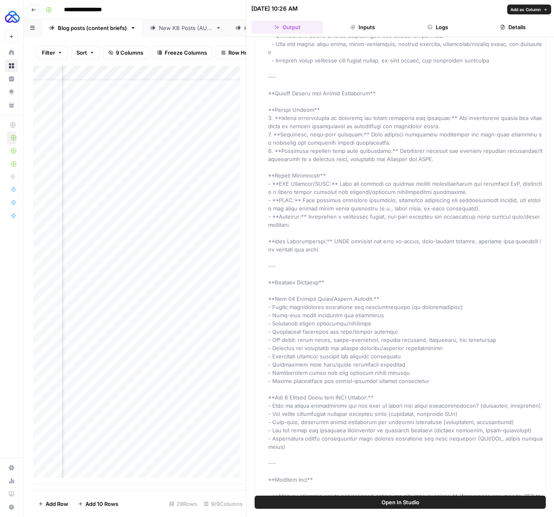
scroll to position [897, 0]
drag, startPoint x: 263, startPoint y: 205, endPoint x: 534, endPoint y: 454, distance: 367.5
click at [534, 454] on div "Foundational topics to cover + gaps" at bounding box center [400, 175] width 291 height 801
click at [275, 229] on div "Foundational topics to cover + gaps" at bounding box center [405, 175] width 275 height 797
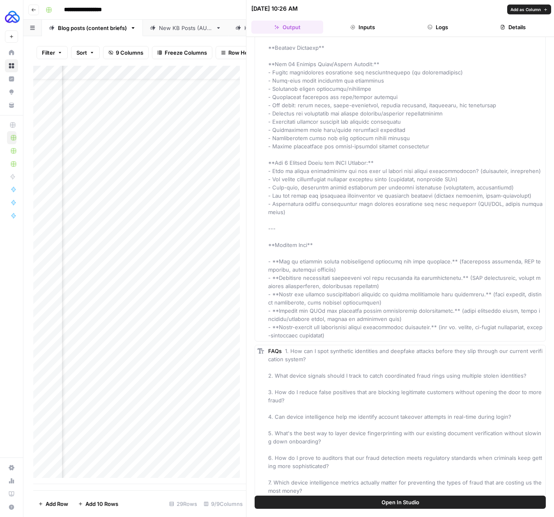
scroll to position [1210, 0]
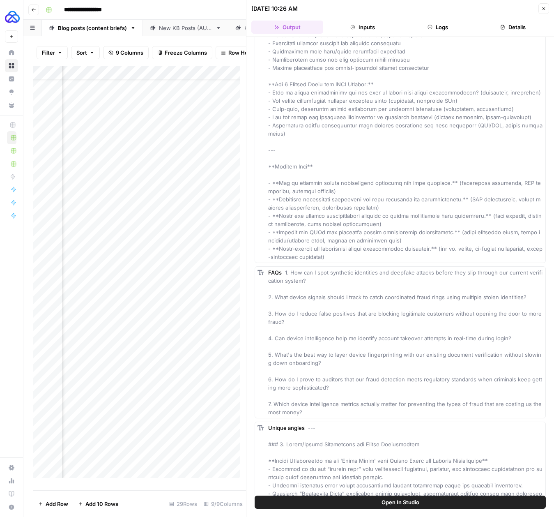
drag, startPoint x: 325, startPoint y: 259, endPoint x: 268, endPoint y: 188, distance: 90.9
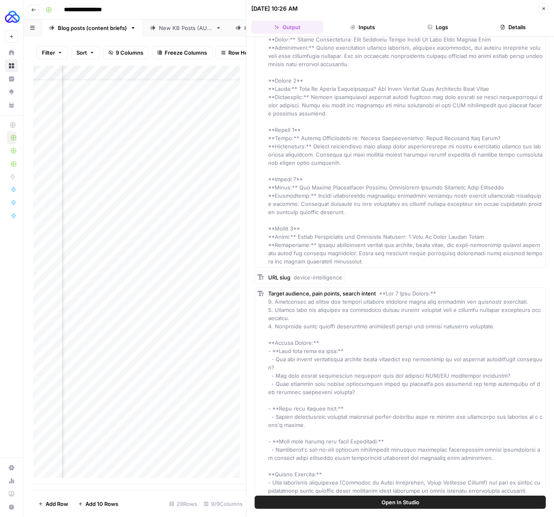
scroll to position [0, 0]
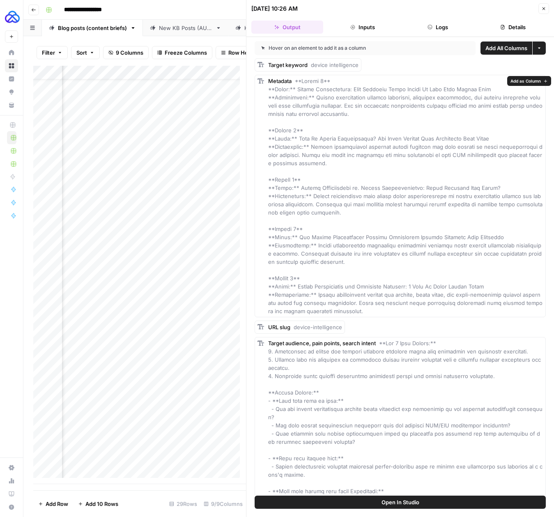
drag, startPoint x: 437, startPoint y: 87, endPoint x: 295, endPoint y: 89, distance: 141.8
click at [295, 89] on div "Metadata" at bounding box center [405, 196] width 275 height 238
drag, startPoint x: 330, startPoint y: 114, endPoint x: 313, endPoint y: 97, distance: 23.5
click at [313, 97] on div "Metadata" at bounding box center [405, 196] width 275 height 238
click at [546, 9] on span "Close" at bounding box center [546, 9] width 0 height 0
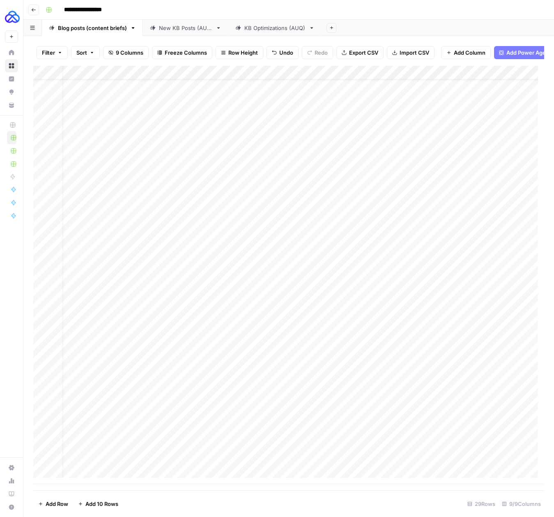
scroll to position [20, 0]
click at [129, 462] on div "Add Column" at bounding box center [288, 275] width 511 height 418
click at [202, 465] on div "Add Column" at bounding box center [288, 275] width 511 height 418
click at [300, 468] on div "Add Column" at bounding box center [288, 275] width 511 height 418
type textarea "**********"
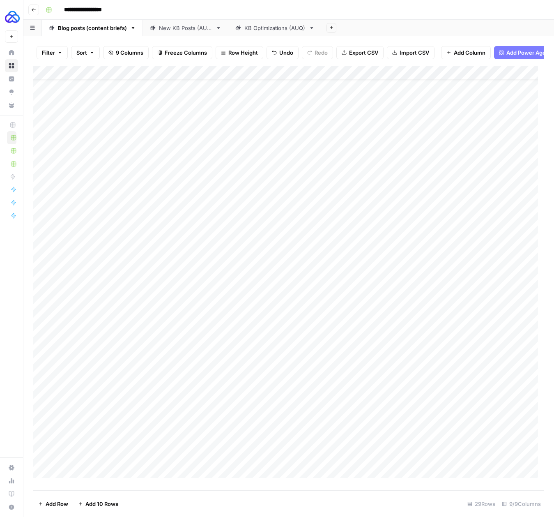
click at [419, 466] on div "Add Column" at bounding box center [288, 275] width 511 height 418
click at [377, 465] on div "Add Column" at bounding box center [288, 275] width 511 height 418
click at [242, 462] on div "Add Column" at bounding box center [288, 275] width 511 height 418
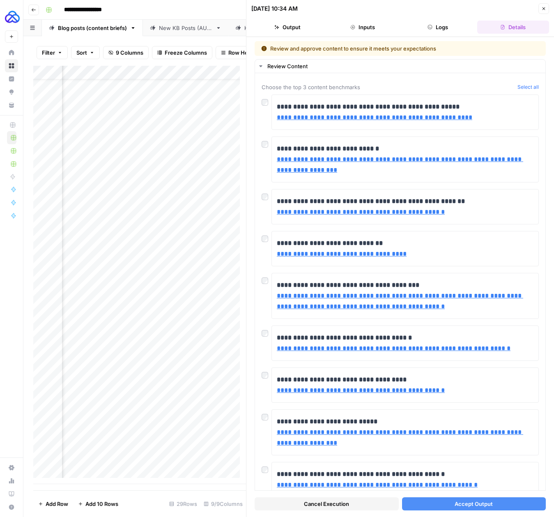
scroll to position [20, 182]
click at [482, 503] on span "Accept Output" at bounding box center [474, 504] width 38 height 8
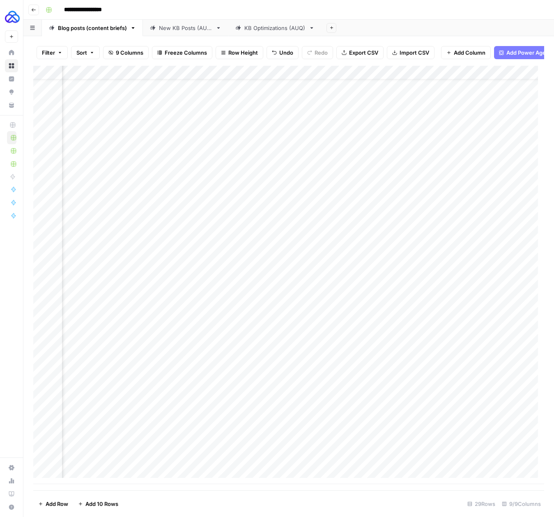
drag, startPoint x: 359, startPoint y: 483, endPoint x: 375, endPoint y: 483, distance: 15.6
click at [375, 483] on div "Add Column" at bounding box center [288, 275] width 511 height 418
click at [382, 448] on div "Add Column" at bounding box center [288, 275] width 511 height 418
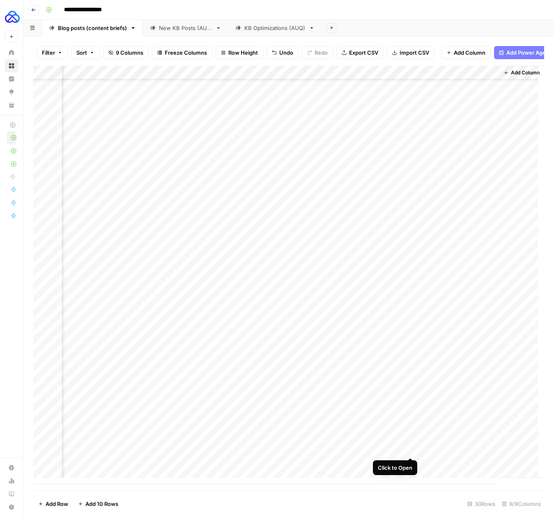
click at [410, 448] on div "Add Column" at bounding box center [288, 275] width 511 height 418
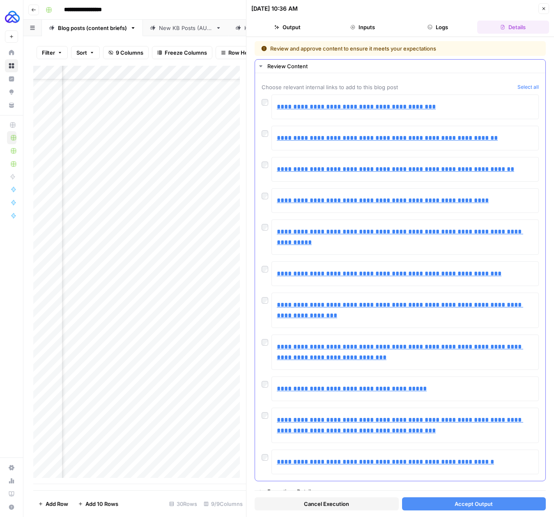
click at [268, 161] on div at bounding box center [267, 163] width 10 height 12
click at [460, 505] on span "Accept Output" at bounding box center [474, 504] width 38 height 8
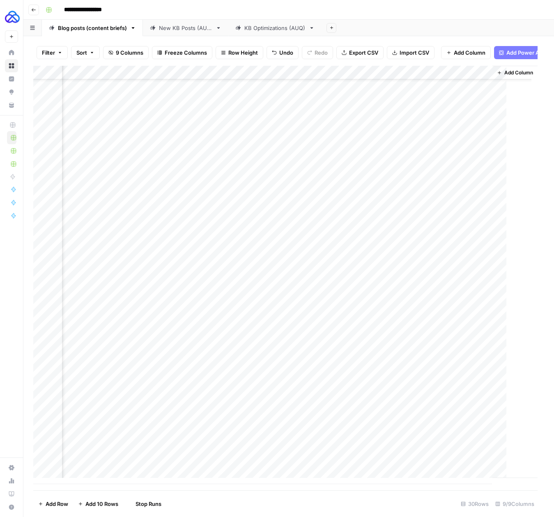
scroll to position [34, 282]
click at [486, 449] on div "Add Column" at bounding box center [288, 275] width 511 height 418
click at [410, 448] on div "Add Column" at bounding box center [288, 275] width 511 height 418
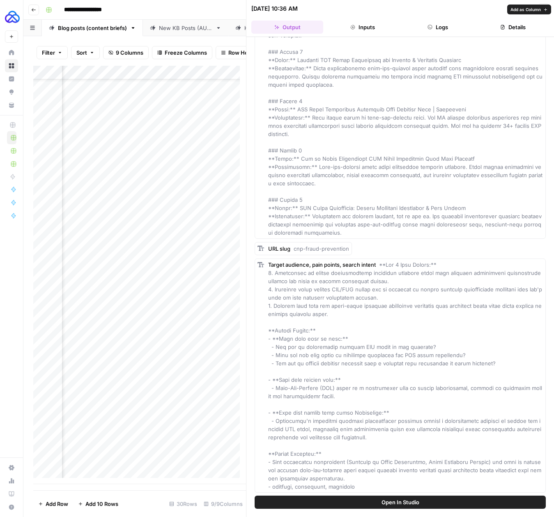
scroll to position [218, 0]
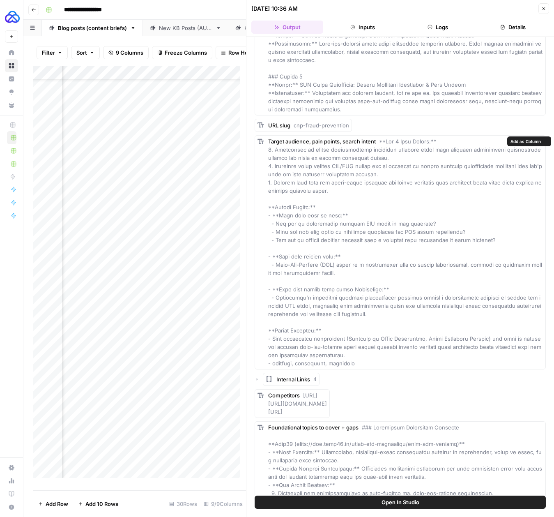
click at [342, 189] on div "Target audience, pain points, search intent" at bounding box center [405, 252] width 275 height 230
drag, startPoint x: 341, startPoint y: 190, endPoint x: 268, endPoint y: 151, distance: 82.4
click at [268, 151] on div "Target audience, pain points, search intent" at bounding box center [405, 252] width 275 height 230
drag, startPoint x: 510, startPoint y: 240, endPoint x: 272, endPoint y: 226, distance: 238.7
click at [272, 226] on div "Target audience, pain points, search intent" at bounding box center [405, 252] width 275 height 230
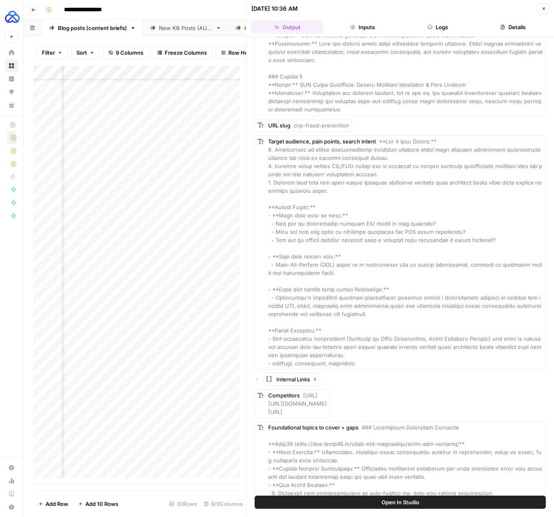
drag, startPoint x: 315, startPoint y: 271, endPoint x: 270, endPoint y: 266, distance: 44.7
click at [270, 266] on div "Target audience, pain points, search intent" at bounding box center [405, 252] width 275 height 230
drag, startPoint x: 372, startPoint y: 317, endPoint x: 272, endPoint y: 297, distance: 102.1
click at [272, 297] on div "Target audience, pain points, search intent" at bounding box center [405, 252] width 275 height 230
click at [358, 357] on div "Target audience, pain points, search intent" at bounding box center [405, 252] width 275 height 230
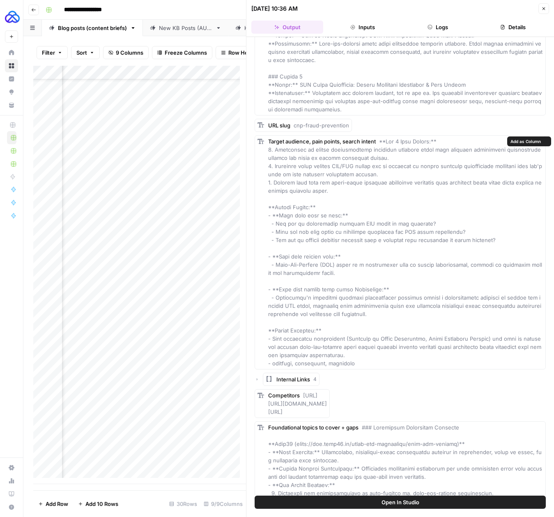
drag, startPoint x: 334, startPoint y: 351, endPoint x: 272, endPoint y: 340, distance: 63.0
click at [272, 340] on div "Target audience, pain points, search intent" at bounding box center [405, 252] width 275 height 230
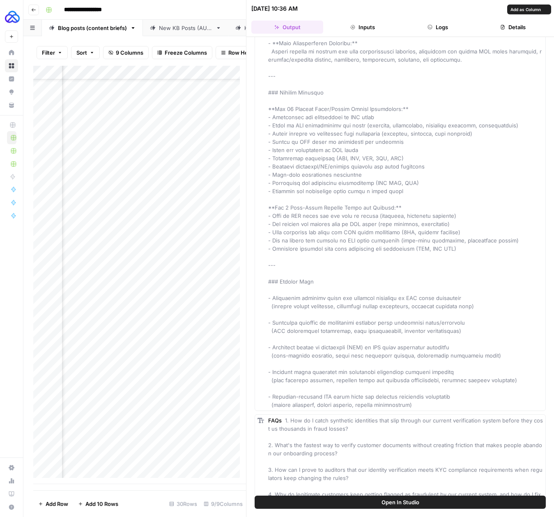
scroll to position [1112, 0]
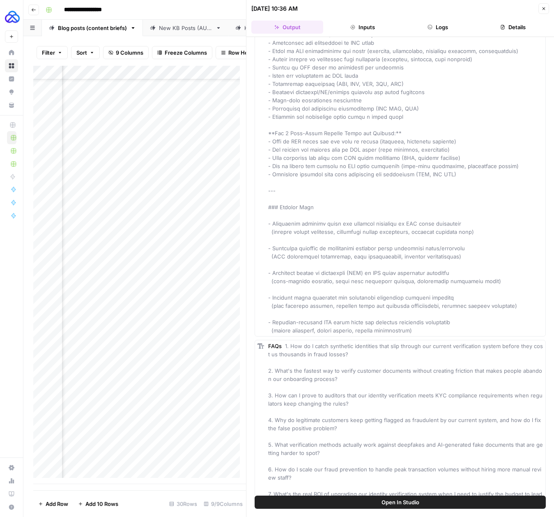
drag, startPoint x: 421, startPoint y: 347, endPoint x: 426, endPoint y: 342, distance: 7.0
click at [422, 346] on div "Target keyword cnp fraud prevention Metadata URL slug cnp-fraud-prevention Targ…" at bounding box center [400, 10] width 291 height 2128
drag, startPoint x: 397, startPoint y: 339, endPoint x: 270, endPoint y: 233, distance: 165.1
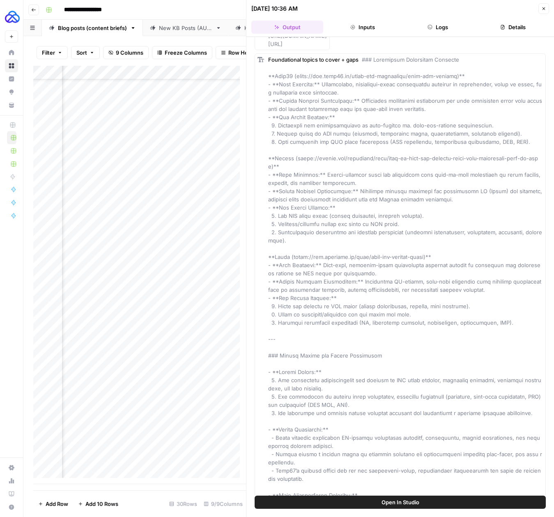
scroll to position [200, 0]
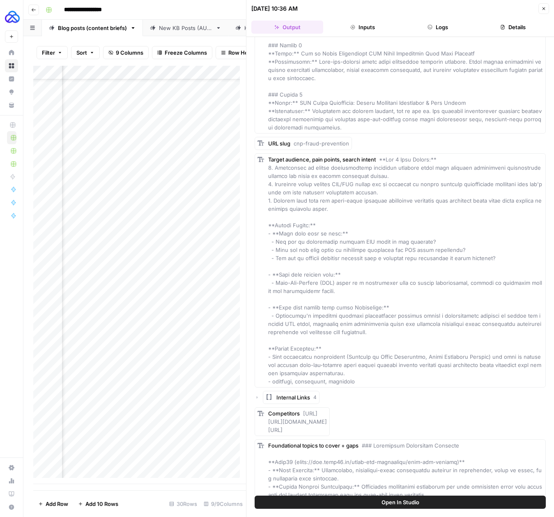
drag, startPoint x: 414, startPoint y: 429, endPoint x: 304, endPoint y: 415, distance: 111.1
click at [304, 415] on div "Competitors https://www.unit21.ai/fraud-aml-dictionary/card-not-present https:/…" at bounding box center [297, 421] width 59 height 25
click at [101, 465] on div "Add Column" at bounding box center [139, 275] width 213 height 418
click at [191, 467] on div "Add Column" at bounding box center [139, 275] width 213 height 418
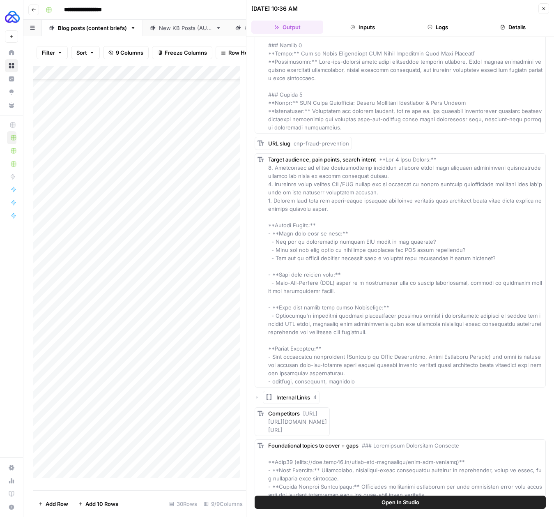
click at [543, 5] on button "Close" at bounding box center [544, 8] width 11 height 11
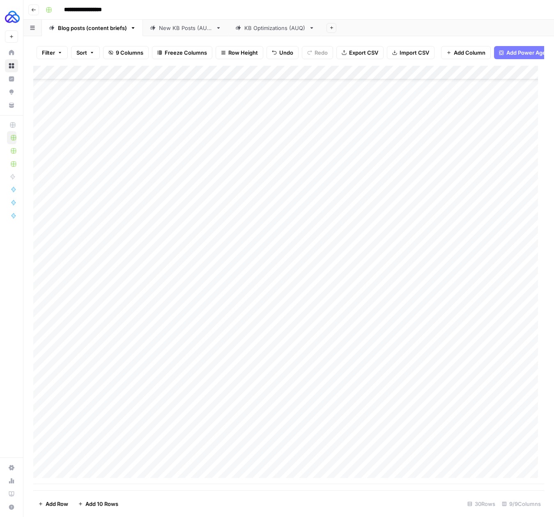
click at [292, 451] on div "Add Column" at bounding box center [288, 275] width 511 height 418
click at [300, 477] on div "Add Column" at bounding box center [288, 275] width 511 height 418
click at [297, 453] on div "Add Column" at bounding box center [288, 275] width 511 height 418
click at [375, 451] on div "Add Column" at bounding box center [288, 275] width 511 height 418
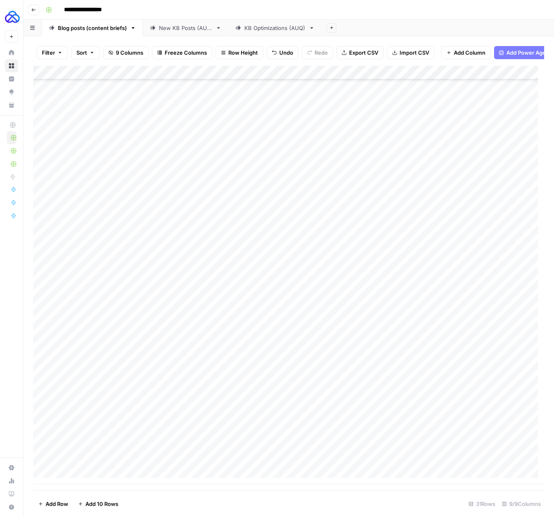
click at [407, 451] on div "Add Column" at bounding box center [288, 275] width 511 height 418
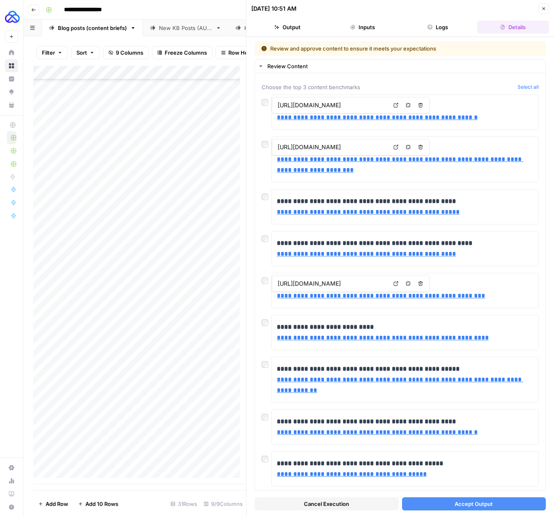
click at [472, 504] on span "Accept Output" at bounding box center [474, 504] width 38 height 8
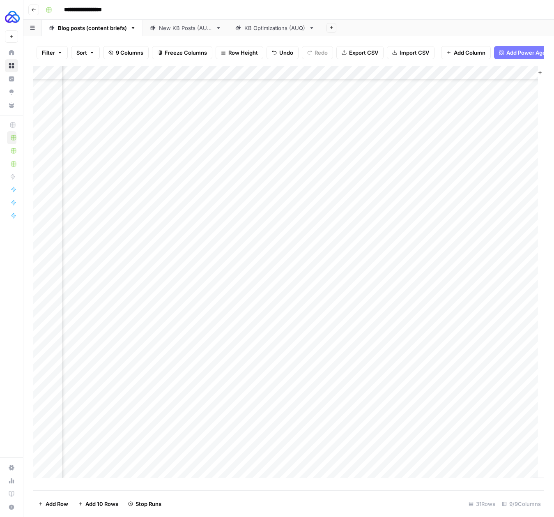
scroll to position [48, 272]
click at [400, 447] on div "Add Column" at bounding box center [288, 275] width 511 height 418
click at [242, 32] on link "KB Optimizations (AUQ)" at bounding box center [274, 28] width 93 height 16
click at [138, 184] on div "Add Column" at bounding box center [288, 135] width 511 height 139
drag, startPoint x: 210, startPoint y: 77, endPoint x: 413, endPoint y: 79, distance: 202.6
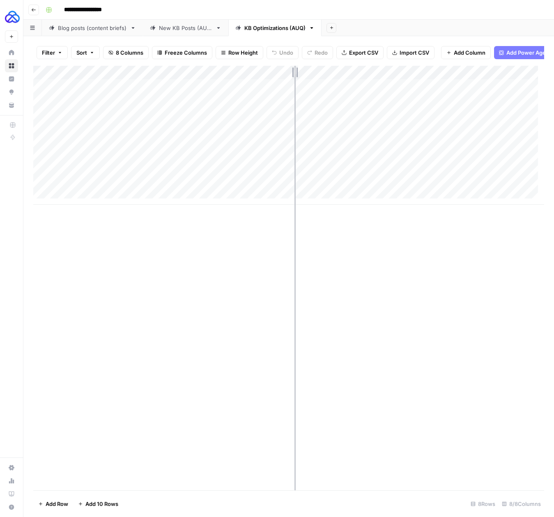
click at [413, 79] on div "Add Column" at bounding box center [288, 135] width 511 height 139
drag, startPoint x: 413, startPoint y: 76, endPoint x: 215, endPoint y: 71, distance: 198.5
click at [239, 75] on div "Add Column" at bounding box center [288, 135] width 511 height 139
click at [94, 32] on link "Blog posts (content briefs)" at bounding box center [92, 28] width 101 height 16
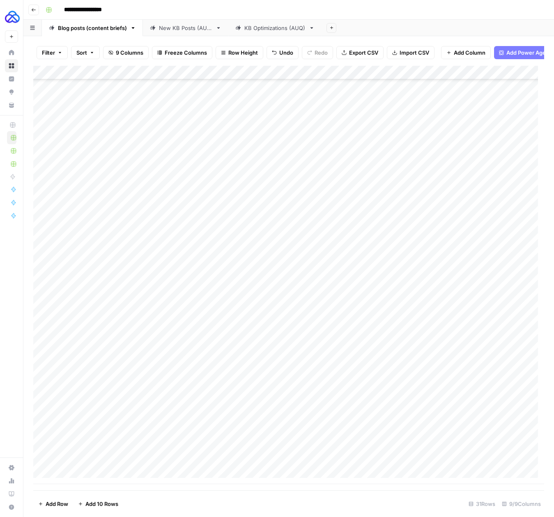
click at [111, 465] on div "Add Column" at bounding box center [288, 275] width 511 height 418
click at [209, 463] on div "Add Column" at bounding box center [288, 275] width 511 height 418
click at [304, 447] on div "Add Column" at bounding box center [288, 275] width 511 height 418
click at [304, 461] on div "Add Column" at bounding box center [288, 275] width 511 height 418
click at [372, 461] on div "Add Column" at bounding box center [288, 275] width 511 height 418
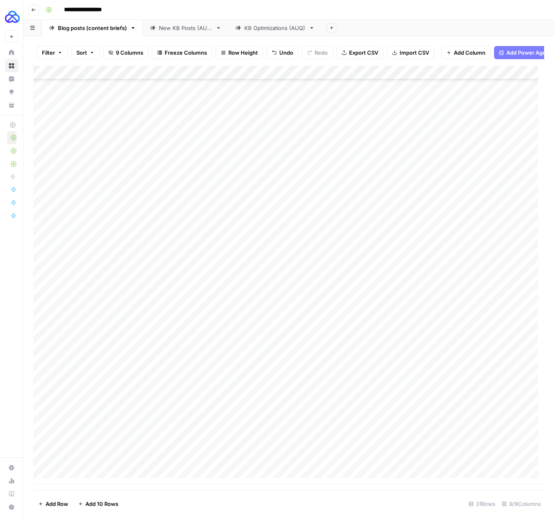
click at [379, 463] on div "Add Column" at bounding box center [288, 275] width 511 height 418
click at [141, 462] on div "Add Column" at bounding box center [288, 275] width 511 height 418
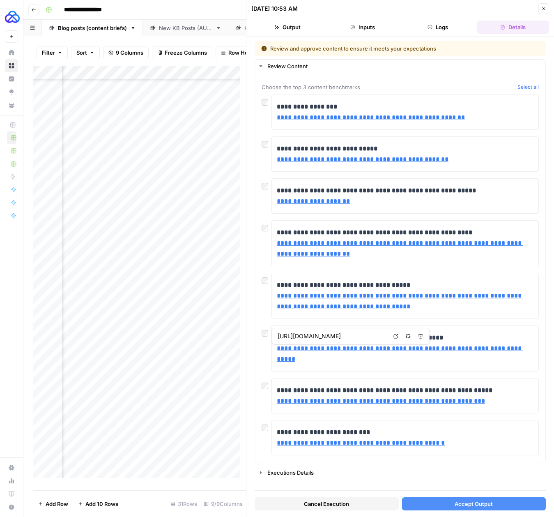
click at [452, 502] on button "Accept Output" at bounding box center [474, 503] width 144 height 13
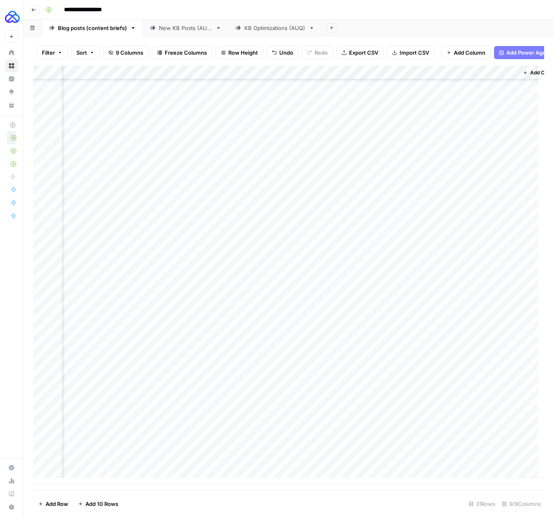
click at [409, 465] on div "Add Column" at bounding box center [288, 275] width 511 height 418
click at [428, 436] on div "Add Column" at bounding box center [288, 275] width 511 height 418
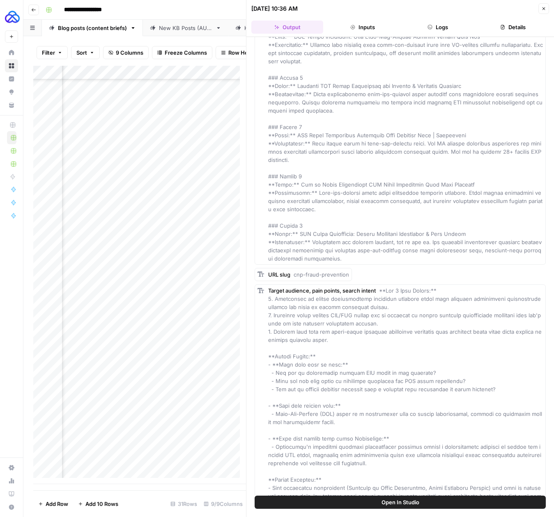
scroll to position [326, 0]
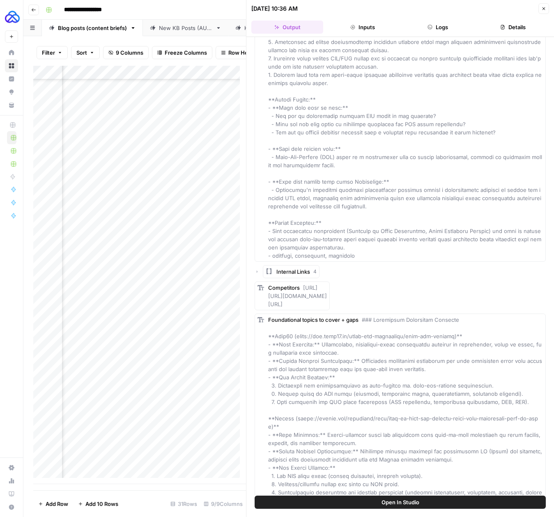
click at [304, 270] on span "Internal Links" at bounding box center [294, 271] width 34 height 8
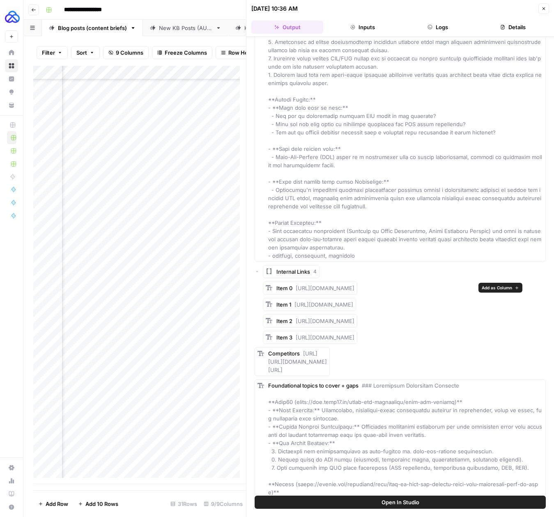
drag, startPoint x: 516, startPoint y: 339, endPoint x: 297, endPoint y: 287, distance: 225.1
click at [297, 287] on div "Item 0 [URL][DOMAIN_NAME] Item 1 [URL][DOMAIN_NAME] Item 2 [URL][DOMAIN_NAME] I…" at bounding box center [404, 312] width 283 height 62
click at [544, 11] on icon "button" at bounding box center [544, 8] width 5 height 5
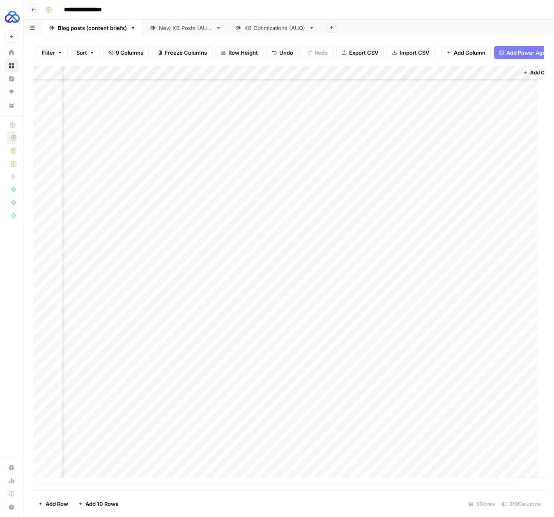
click at [439, 449] on div "Add Column" at bounding box center [288, 275] width 511 height 418
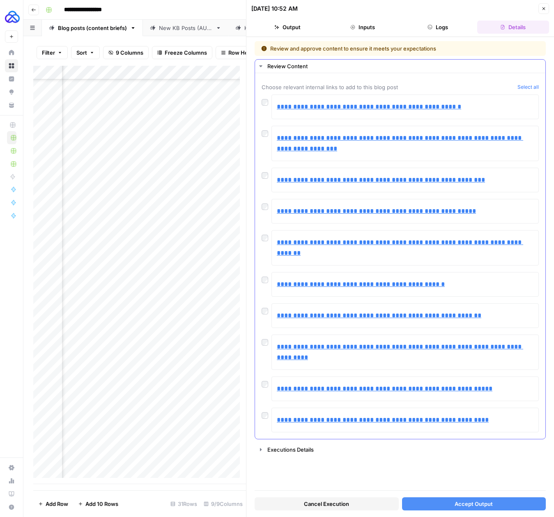
click at [264, 183] on div "**********" at bounding box center [400, 180] width 277 height 25
click at [267, 212] on div "**********" at bounding box center [400, 211] width 277 height 25
click at [266, 226] on div "**********" at bounding box center [400, 263] width 277 height 338
click at [265, 228] on div "**********" at bounding box center [400, 263] width 277 height 338
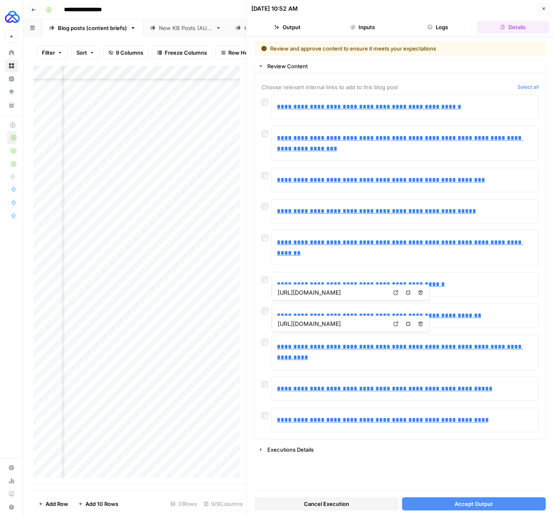
click at [484, 505] on span "Accept Output" at bounding box center [474, 504] width 38 height 8
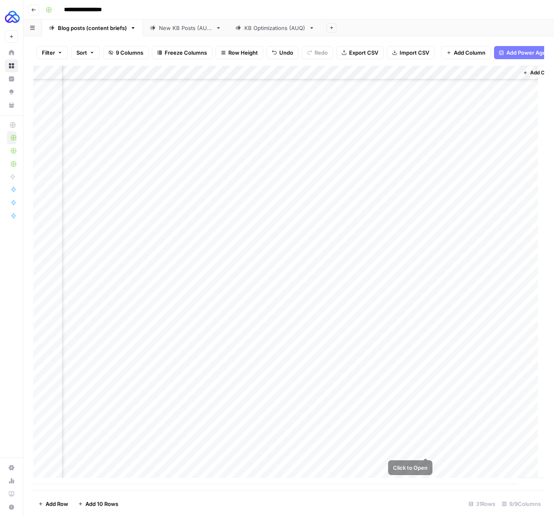
click at [424, 449] on div "Add Column" at bounding box center [288, 275] width 511 height 418
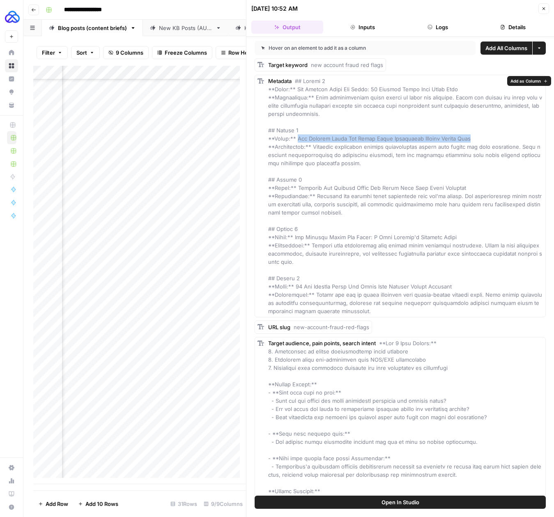
drag, startPoint x: 482, startPoint y: 138, endPoint x: 295, endPoint y: 138, distance: 186.9
click at [295, 138] on div "Metadata" at bounding box center [405, 196] width 275 height 238
copy span "New Account Fraud Red Flags Every Compliance Officer Should Know"
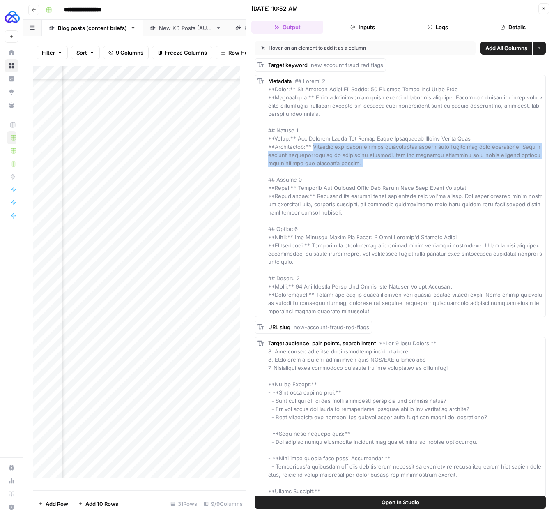
drag, startPoint x: 337, startPoint y: 167, endPoint x: 313, endPoint y: 147, distance: 31.2
click at [313, 147] on div "Metadata" at bounding box center [405, 196] width 275 height 238
copy span "Identify fraudulent account applications faster with proven red flag indicators…"
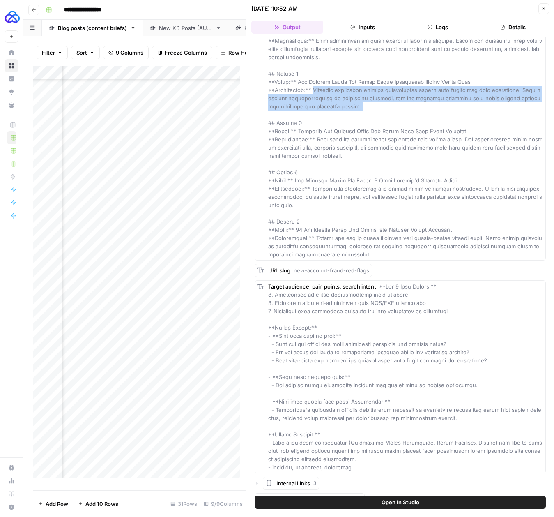
scroll to position [60, 0]
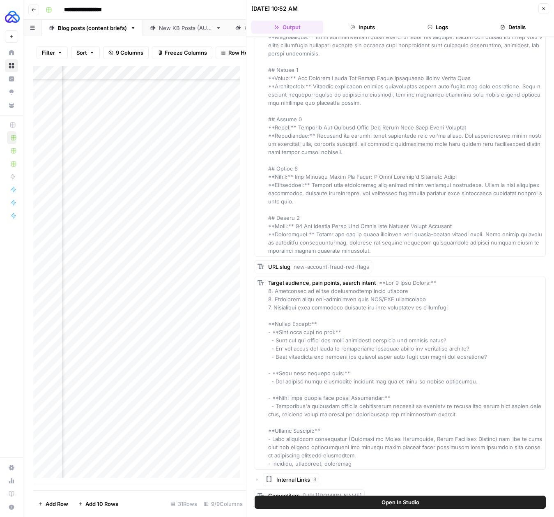
drag, startPoint x: 448, startPoint y: 308, endPoint x: 457, endPoint y: 311, distance: 9.6
click at [448, 308] on span at bounding box center [405, 372] width 274 height 187
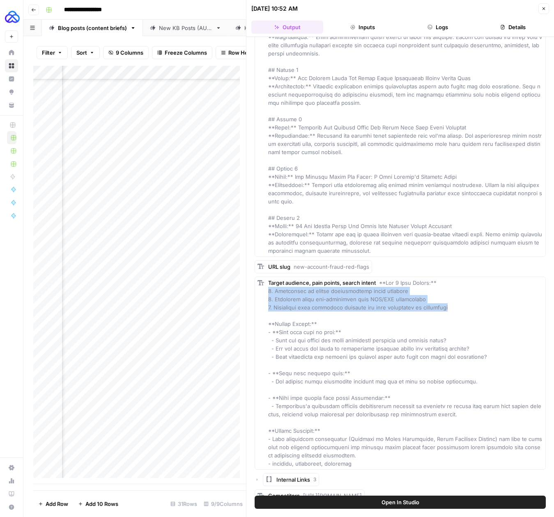
drag, startPoint x: 453, startPoint y: 311, endPoint x: 266, endPoint y: 294, distance: 187.7
click at [266, 294] on div "Target audience, pain points, search intent" at bounding box center [400, 373] width 291 height 193
copy span "1. Struggling to detect sophisticated fraud attempts 2. Concerned about non-com…"
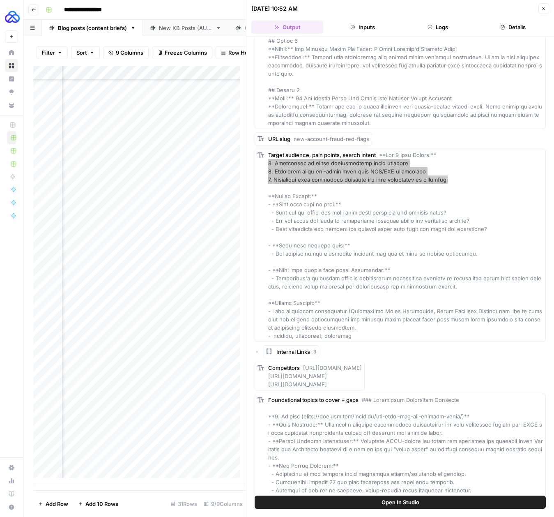
scroll to position [189, 0]
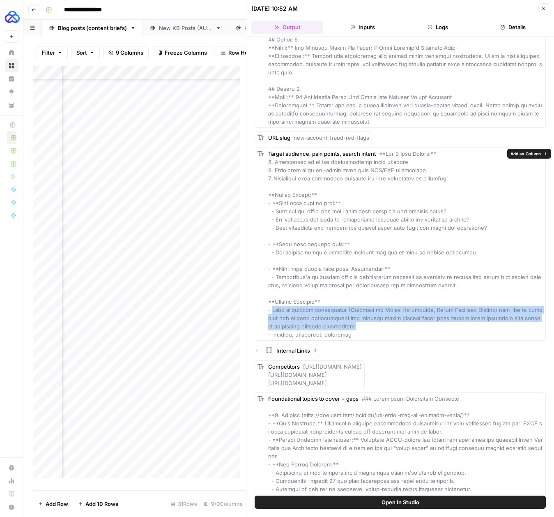
drag, startPoint x: 353, startPoint y: 326, endPoint x: 272, endPoint y: 311, distance: 81.6
click at [272, 311] on div "Target audience, pain points, search intent" at bounding box center [405, 244] width 275 height 189
copy span "Risk management specialists (Director of Fraud Prevention, Fraud Detection Mana…"
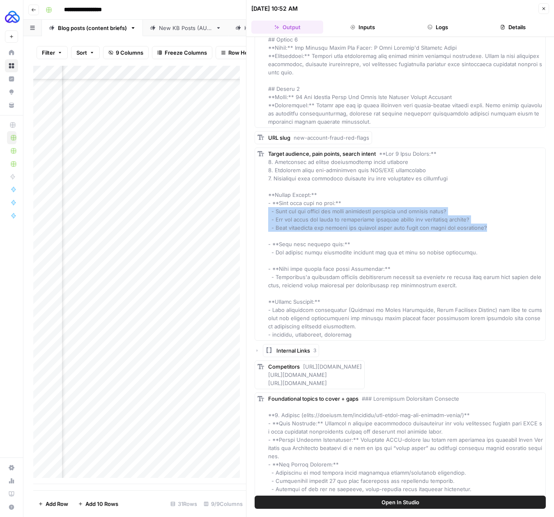
drag, startPoint x: 488, startPoint y: 228, endPoint x: 253, endPoint y: 212, distance: 235.6
click at [253, 212] on div "Hover on an element to add it as a column Add All Columns More options Target k…" at bounding box center [401, 266] width 308 height 459
copy span "- What are the common red flags indicating potential new account fraud? - How c…"
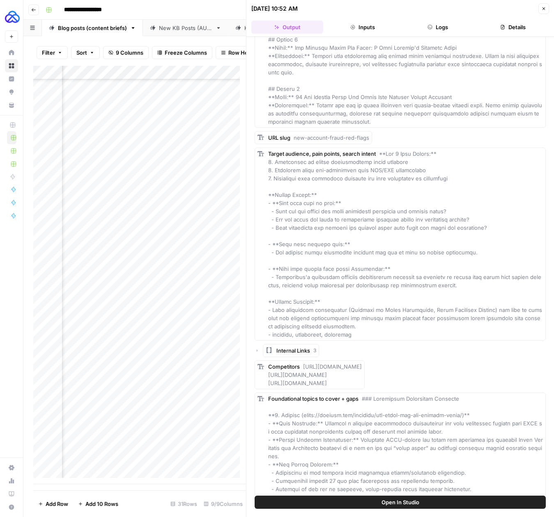
click at [357, 253] on span at bounding box center [405, 243] width 274 height 187
copy span "- New account fraud frequently involves the use of fake or stolen identities."
click at [320, 279] on span at bounding box center [405, 243] width 274 height 187
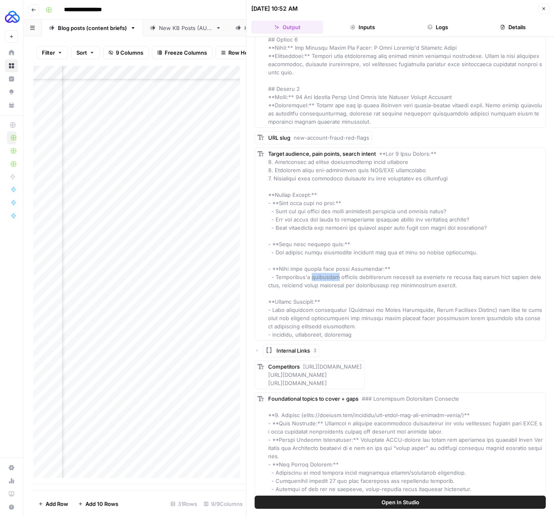
click at [320, 279] on span at bounding box center [405, 243] width 274 height 187
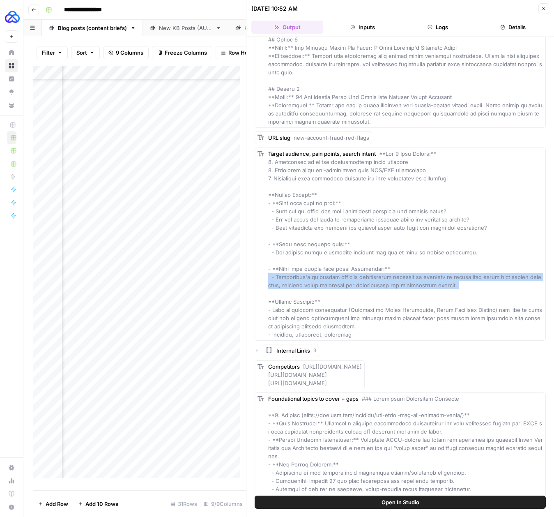
copy span "- Microblink's automated identity verification platform is designed to detect m…"
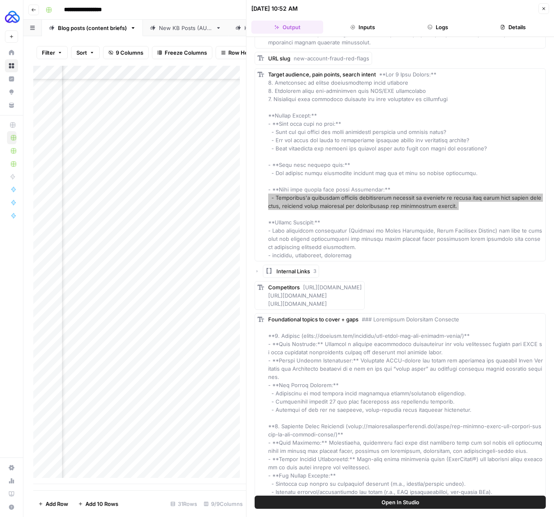
scroll to position [293, 0]
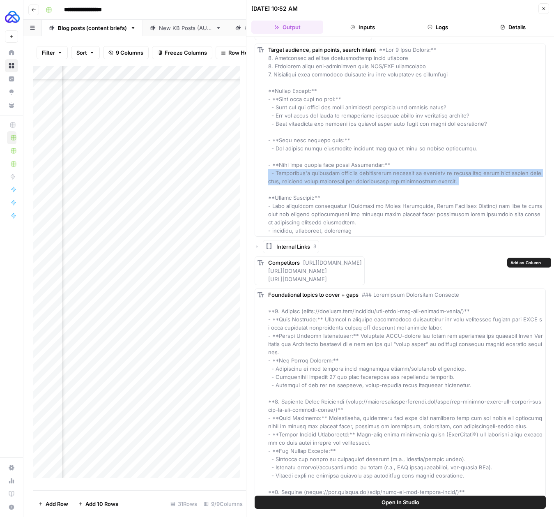
drag, startPoint x: 387, startPoint y: 279, endPoint x: 302, endPoint y: 262, distance: 86.4
click at [302, 262] on div "Competitors [URL][DOMAIN_NAME] [URL][DOMAIN_NAME] [URL][DOMAIN_NAME]" at bounding box center [315, 270] width 94 height 25
copy span "[URL][DOMAIN_NAME] [URL][DOMAIN_NAME] [URL][DOMAIN_NAME]"
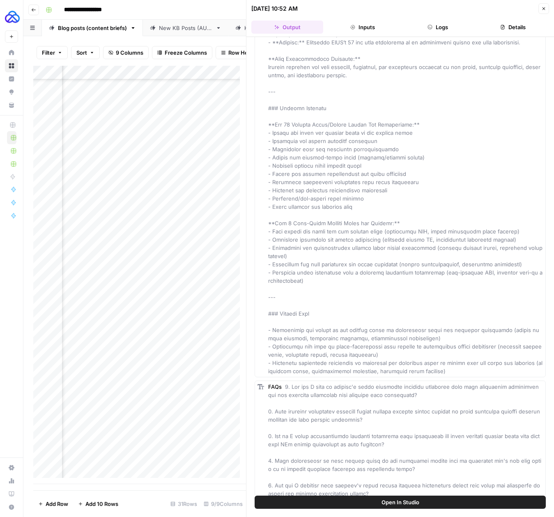
scroll to position [968, 0]
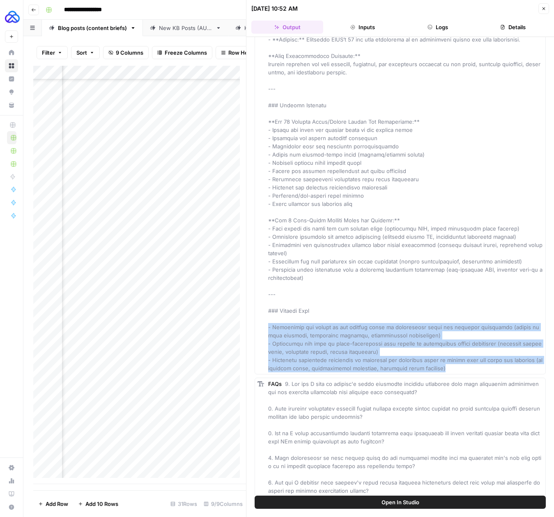
drag, startPoint x: 456, startPoint y: 368, endPoint x: 262, endPoint y: 330, distance: 198.0
copy span "- Explaining the impact of new account fraud on operational costs and resource …"
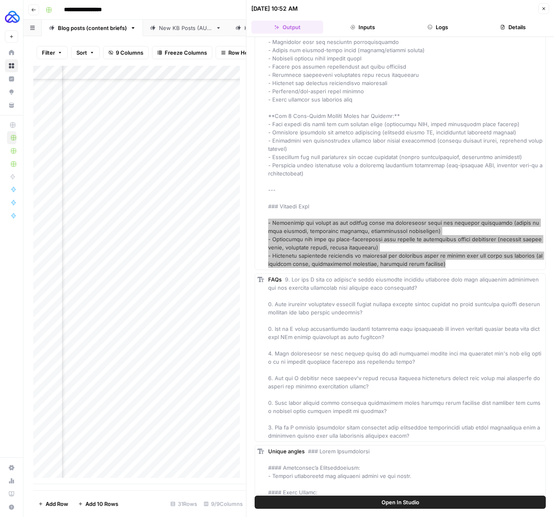
scroll to position [1138, 0]
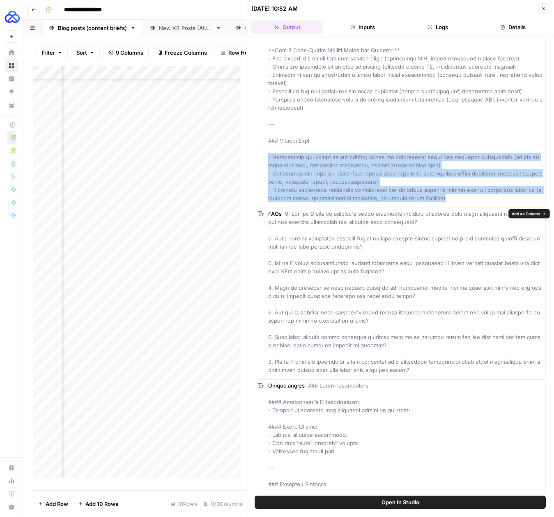
copy span "1. How can I tell if someone's using synthetic identity documents that look com…"
drag, startPoint x: 346, startPoint y: 362, endPoint x: 268, endPoint y: 231, distance: 152.7
click at [268, 230] on div "FAQs" at bounding box center [405, 292] width 275 height 164
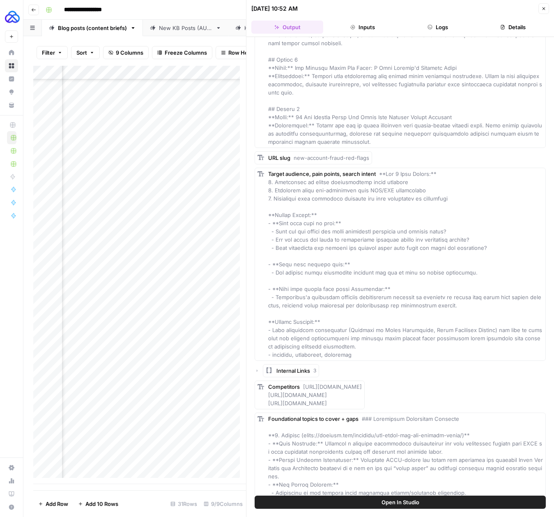
scroll to position [340, 0]
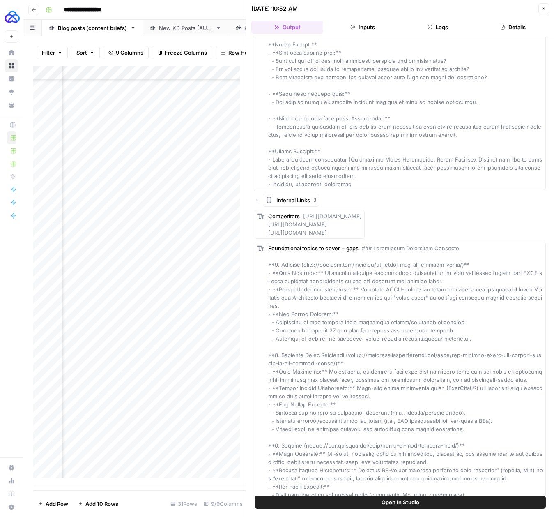
click at [304, 200] on span "Internal Links" at bounding box center [294, 200] width 34 height 8
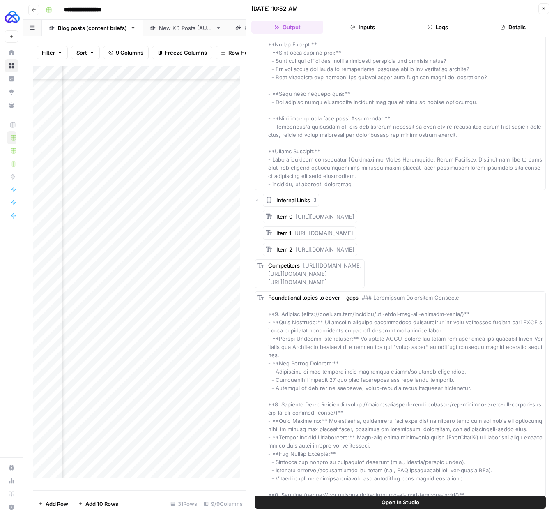
click at [300, 198] on span "Internal Links" at bounding box center [294, 200] width 34 height 8
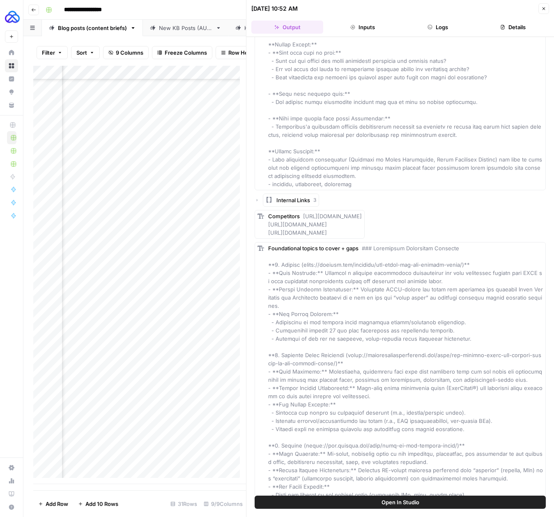
click at [286, 200] on span "Internal Links" at bounding box center [294, 200] width 34 height 8
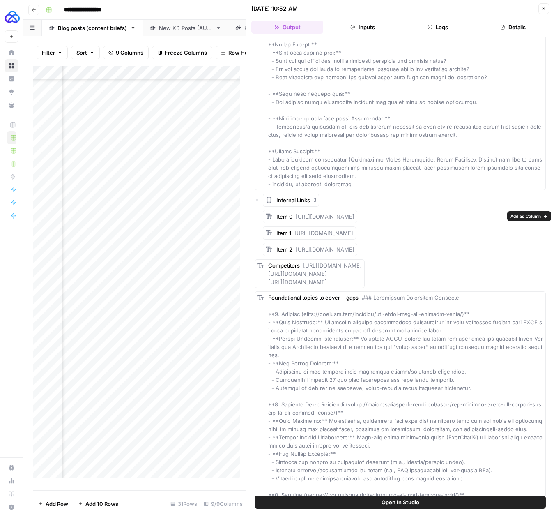
drag, startPoint x: 393, startPoint y: 244, endPoint x: 294, endPoint y: 220, distance: 101.8
click at [294, 220] on div "Item 0 [URL][DOMAIN_NAME] Item 1 [URL][DOMAIN_NAME] Item 2 [URL][DOMAIN_NAME]" at bounding box center [404, 233] width 283 height 46
click at [544, 10] on icon "button" at bounding box center [544, 8] width 5 height 5
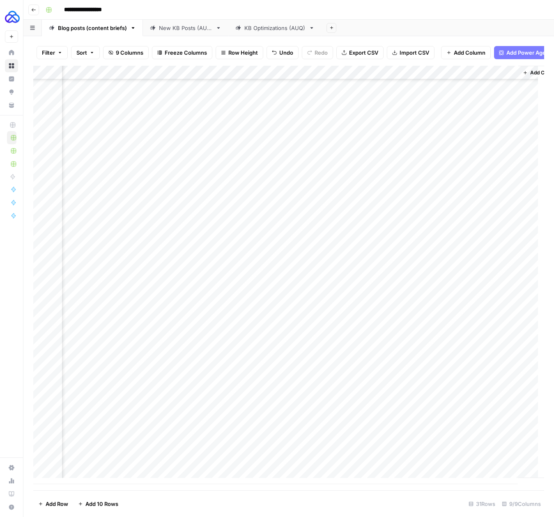
click at [435, 465] on div "Add Column" at bounding box center [288, 275] width 511 height 418
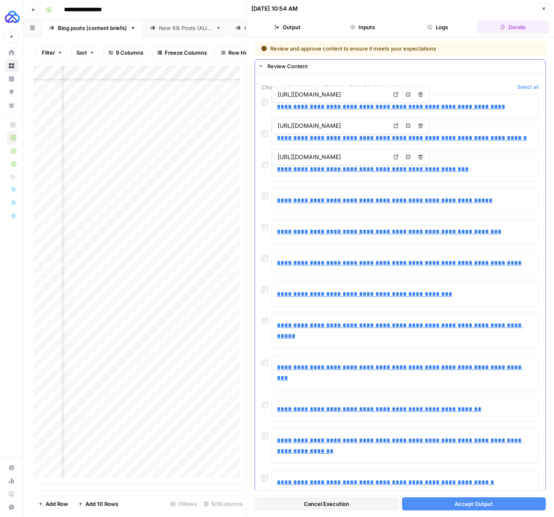
click at [265, 106] on div "**********" at bounding box center [400, 106] width 277 height 25
click at [262, 99] on div at bounding box center [267, 100] width 10 height 12
click at [260, 102] on div "**********" at bounding box center [400, 302] width 290 height 459
click at [266, 137] on div at bounding box center [267, 132] width 10 height 12
click at [267, 168] on div at bounding box center [267, 163] width 10 height 12
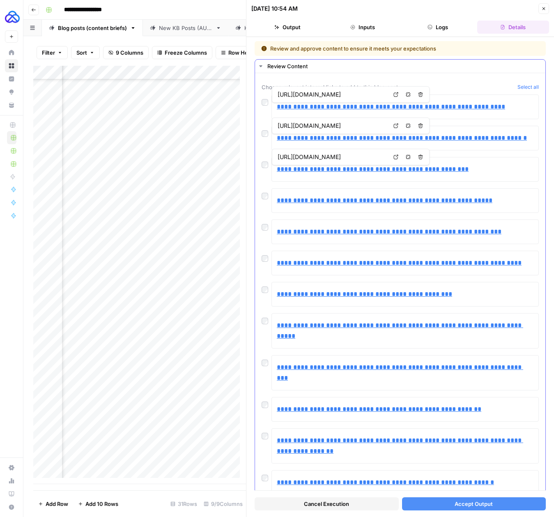
click at [267, 168] on div at bounding box center [267, 163] width 10 height 12
click at [468, 505] on span "Accept Output" at bounding box center [474, 504] width 38 height 8
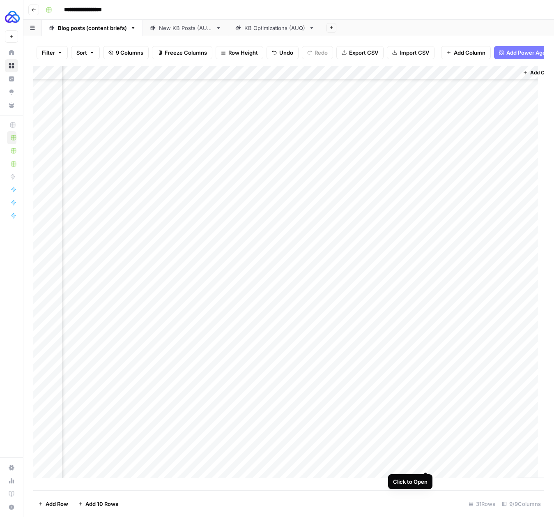
click at [424, 464] on div "Add Column" at bounding box center [288, 275] width 511 height 418
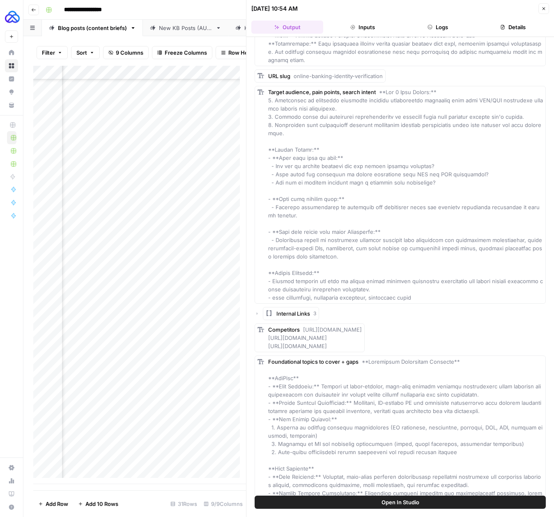
scroll to position [268, 0]
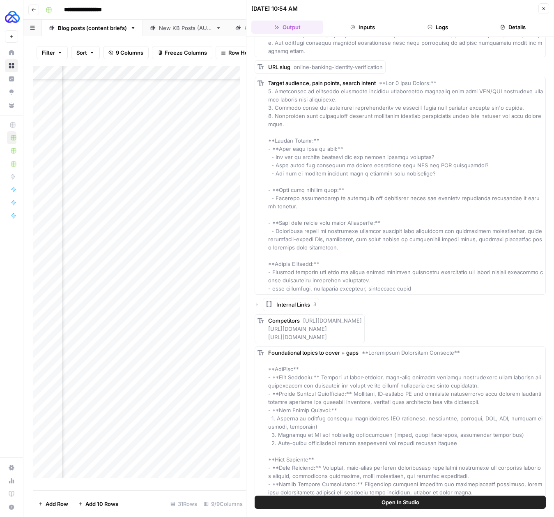
click at [304, 300] on span "Internal Links" at bounding box center [294, 304] width 34 height 8
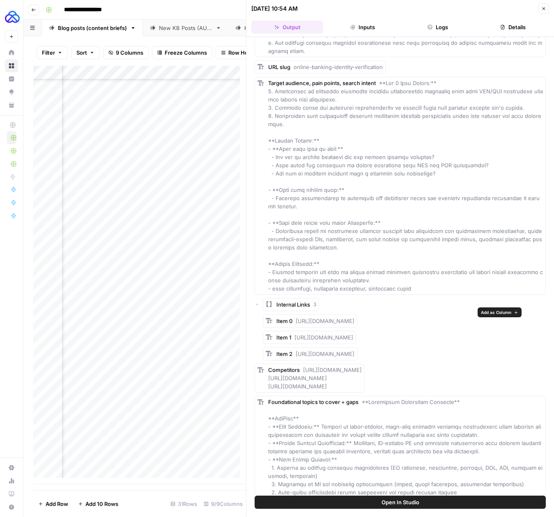
drag, startPoint x: 379, startPoint y: 330, endPoint x: 293, endPoint y: 311, distance: 88.7
click at [293, 314] on div "Item 0 [URL][DOMAIN_NAME] Item 1 [URL][DOMAIN_NAME] Item 2 [URL][DOMAIN_NAME]" at bounding box center [404, 337] width 283 height 46
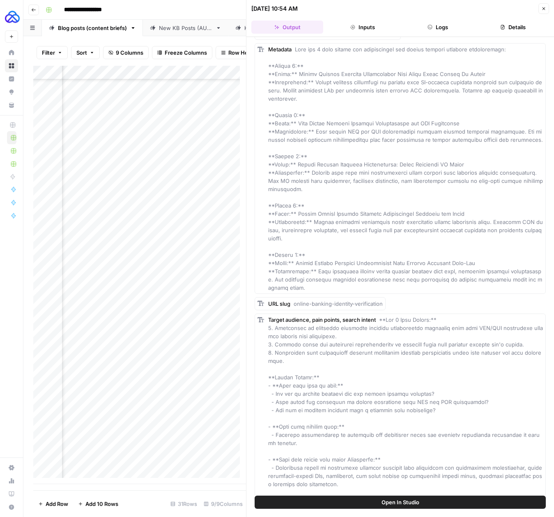
scroll to position [0, 0]
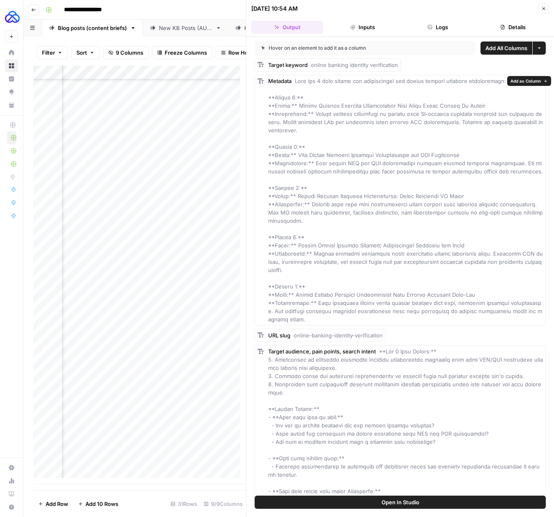
drag, startPoint x: 454, startPoint y: 195, endPoint x: 295, endPoint y: 195, distance: 159.0
click at [295, 195] on div "Metadata" at bounding box center [405, 200] width 275 height 247
click at [372, 224] on div "Metadata" at bounding box center [405, 200] width 275 height 247
drag, startPoint x: 311, startPoint y: 219, endPoint x: 313, endPoint y: 207, distance: 12.7
click at [313, 207] on div "Metadata" at bounding box center [405, 200] width 275 height 247
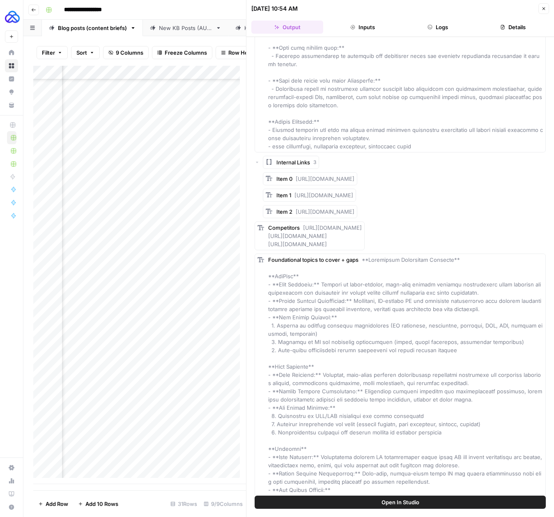
scroll to position [247, 0]
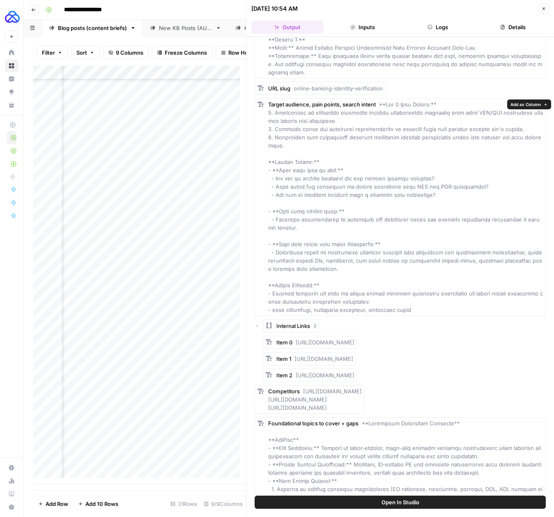
drag, startPoint x: 334, startPoint y: 285, endPoint x: 274, endPoint y: 284, distance: 60.8
click at [274, 284] on div "Target audience, pain points, search intent" at bounding box center [405, 207] width 275 height 214
drag, startPoint x: 538, startPoint y: 138, endPoint x: 253, endPoint y: 116, distance: 286.0
click at [253, 116] on div "Hover on an element to add it as a column Add All Columns More options Target k…" at bounding box center [401, 266] width 308 height 459
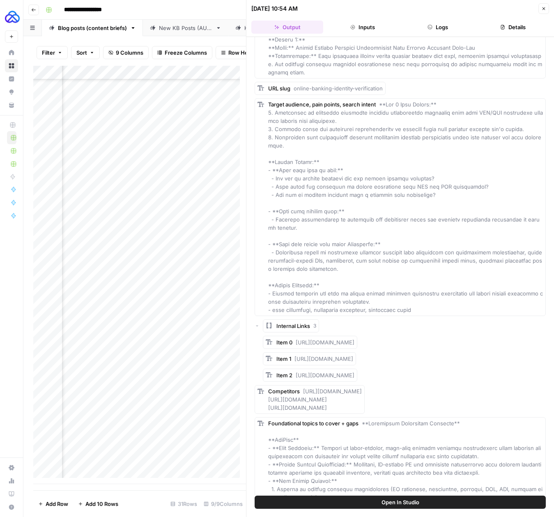
click at [291, 115] on span at bounding box center [406, 207] width 276 height 212
drag, startPoint x: 265, startPoint y: 115, endPoint x: 530, endPoint y: 142, distance: 266.4
click at [530, 142] on div "Target audience, pain points, search intent" at bounding box center [400, 207] width 291 height 218
drag, startPoint x: 444, startPoint y: 191, endPoint x: 273, endPoint y: 169, distance: 172.7
click at [273, 169] on div "Target audience, pain points, search intent" at bounding box center [405, 207] width 275 height 214
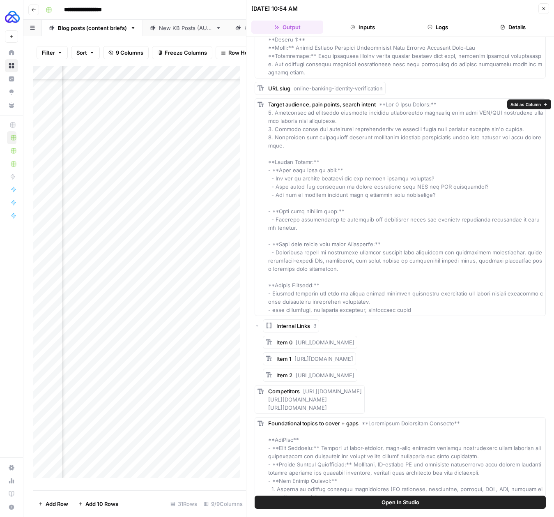
drag, startPoint x: 286, startPoint y: 219, endPoint x: 275, endPoint y: 212, distance: 12.5
click at [275, 212] on div "Target audience, pain points, search intent" at bounding box center [405, 207] width 275 height 214
click at [311, 256] on div "Target audience, pain points, search intent" at bounding box center [405, 207] width 275 height 214
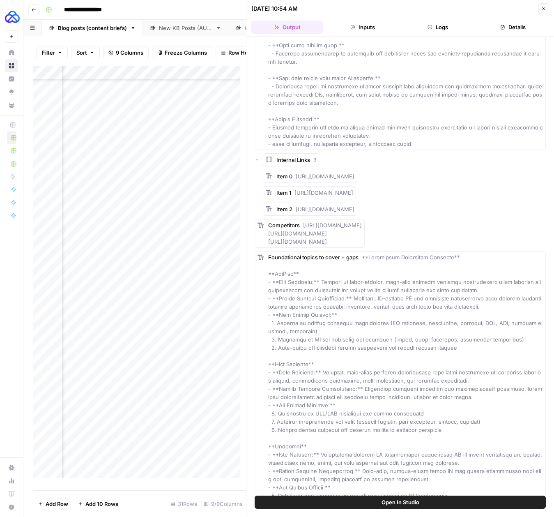
scroll to position [411, 0]
drag, startPoint x: 386, startPoint y: 231, endPoint x: 4, endPoint y: 312, distance: 390.6
click at [303, 223] on div "Competitors [URL][DOMAIN_NAME] [URL][DOMAIN_NAME] [URL][DOMAIN_NAME]" at bounding box center [315, 235] width 94 height 25
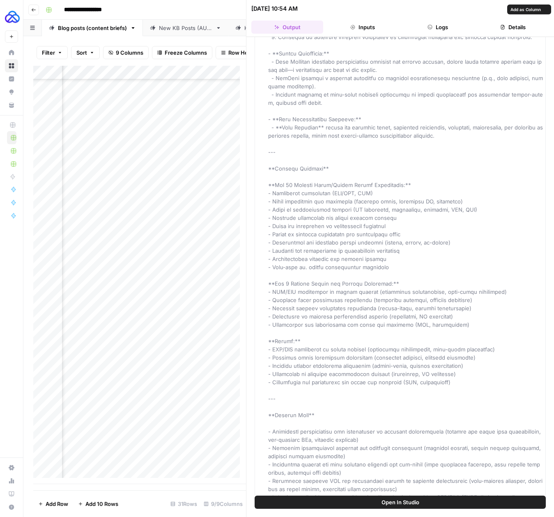
scroll to position [1168, 0]
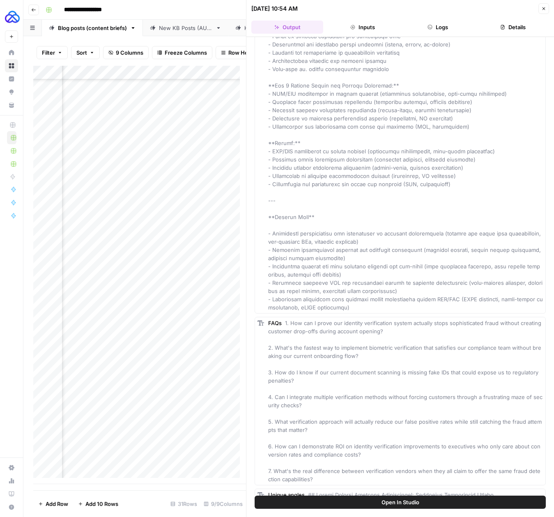
drag, startPoint x: 294, startPoint y: 285, endPoint x: 262, endPoint y: 232, distance: 62.5
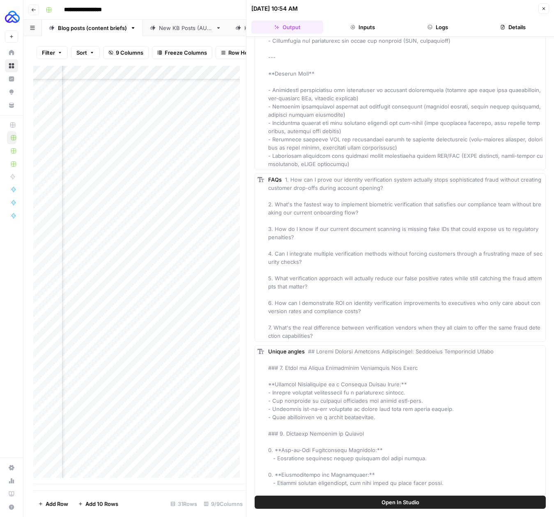
scroll to position [1314, 0]
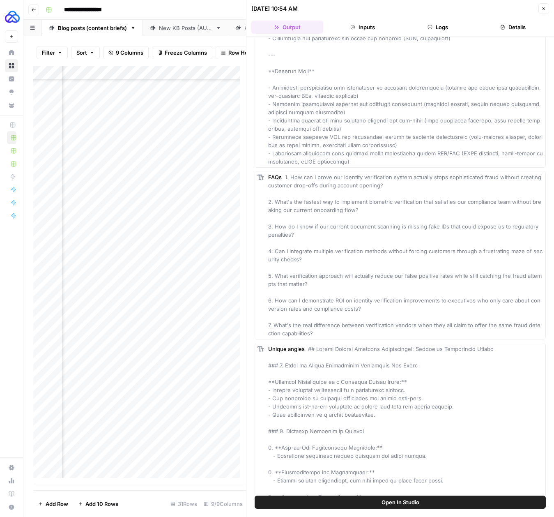
click at [357, 336] on span "1. How can I prove our identity verification system actually stops sophisticate…" at bounding box center [405, 255] width 275 height 163
drag, startPoint x: 314, startPoint y: 345, endPoint x: 230, endPoint y: 234, distance: 139.3
click at [269, 194] on div "FAQs 1. How can I prove our identity verification system actually stops sophist…" at bounding box center [400, 255] width 291 height 168
